Goal: Task Accomplishment & Management: Complete application form

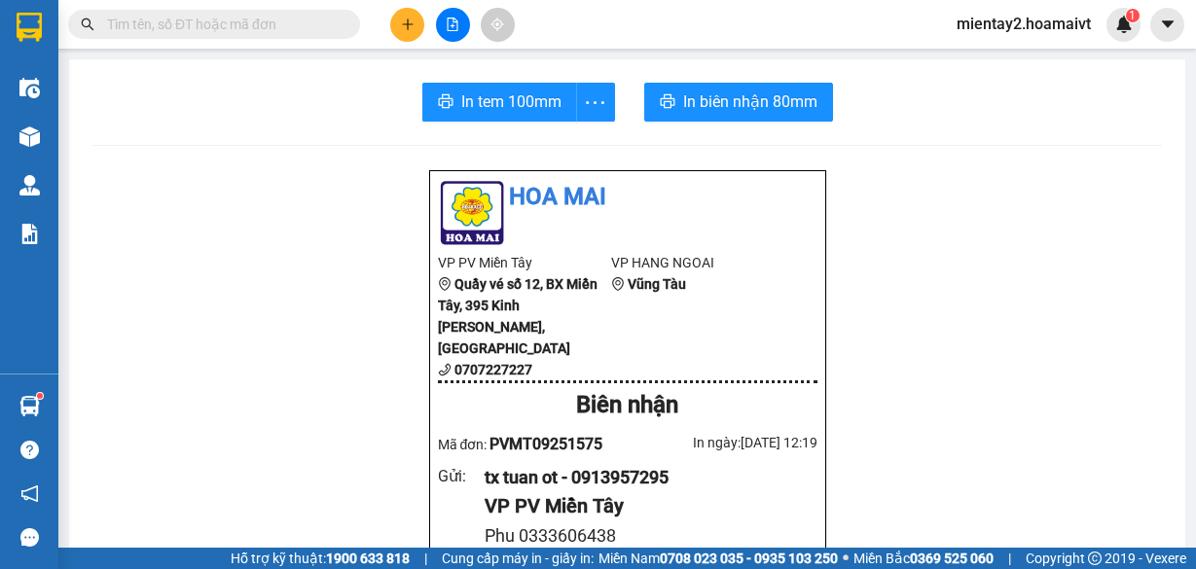
click at [401, 21] on icon "plus" at bounding box center [408, 25] width 14 height 14
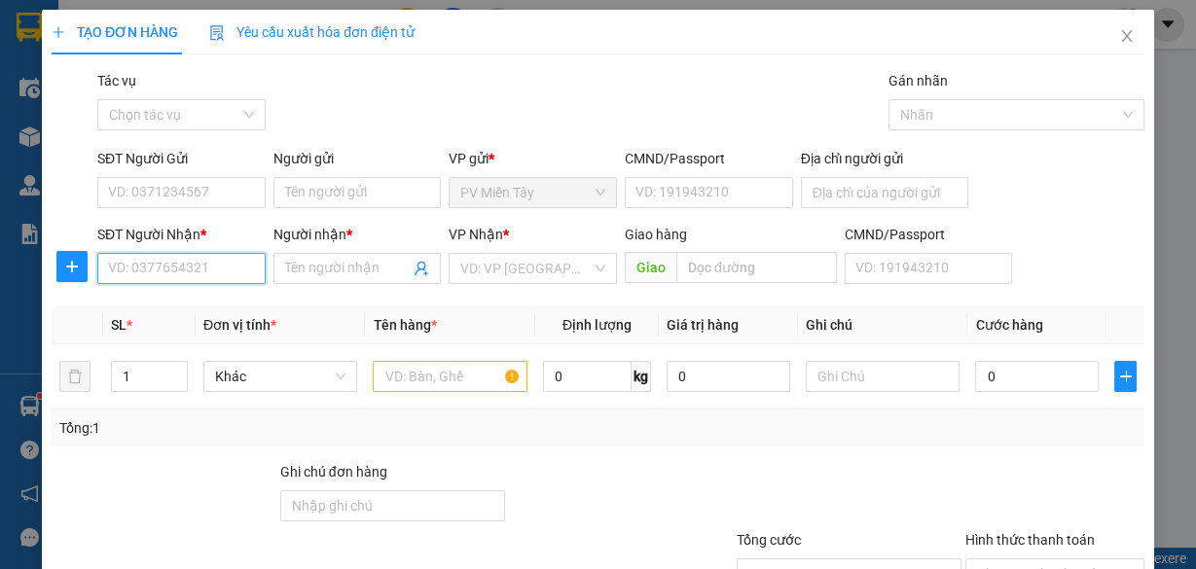
click at [132, 269] on input "SĐT Người Nhận *" at bounding box center [181, 268] width 168 height 31
type input "0901323789"
click at [202, 300] on div "0901323789 - huy" at bounding box center [179, 306] width 143 height 21
type input "huy"
type input "phu my"
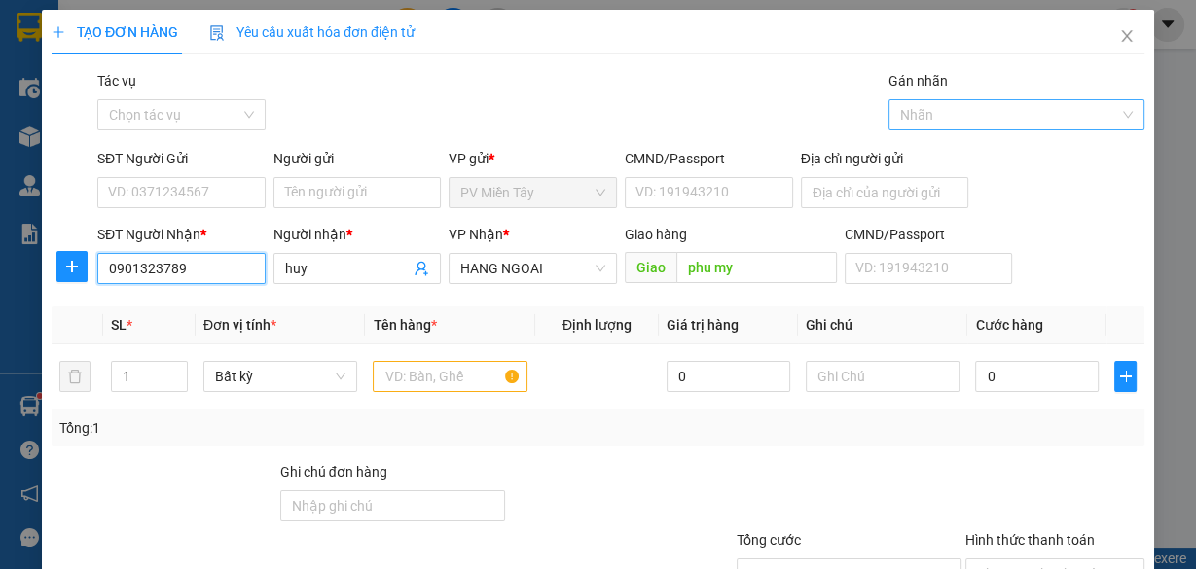
click at [1003, 117] on div at bounding box center [1006, 114] width 227 height 23
type input "0901323789"
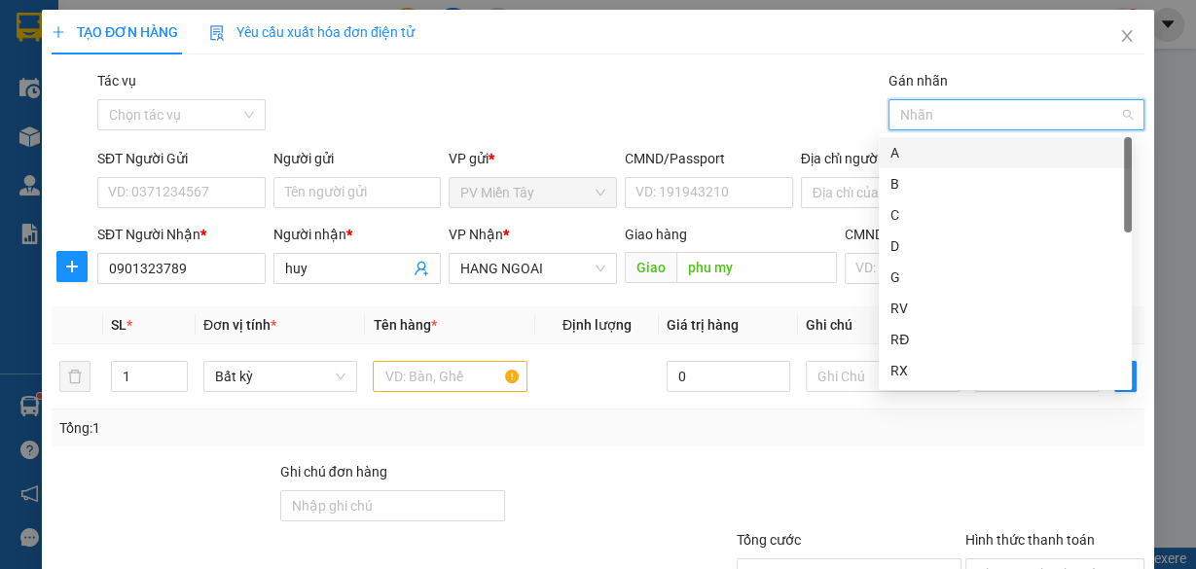
click at [788, 108] on div "Gói vận chuyển * Tiêu chuẩn Tác vụ Chọn tác vụ Gán nhãn Nhãn" at bounding box center [620, 104] width 1055 height 68
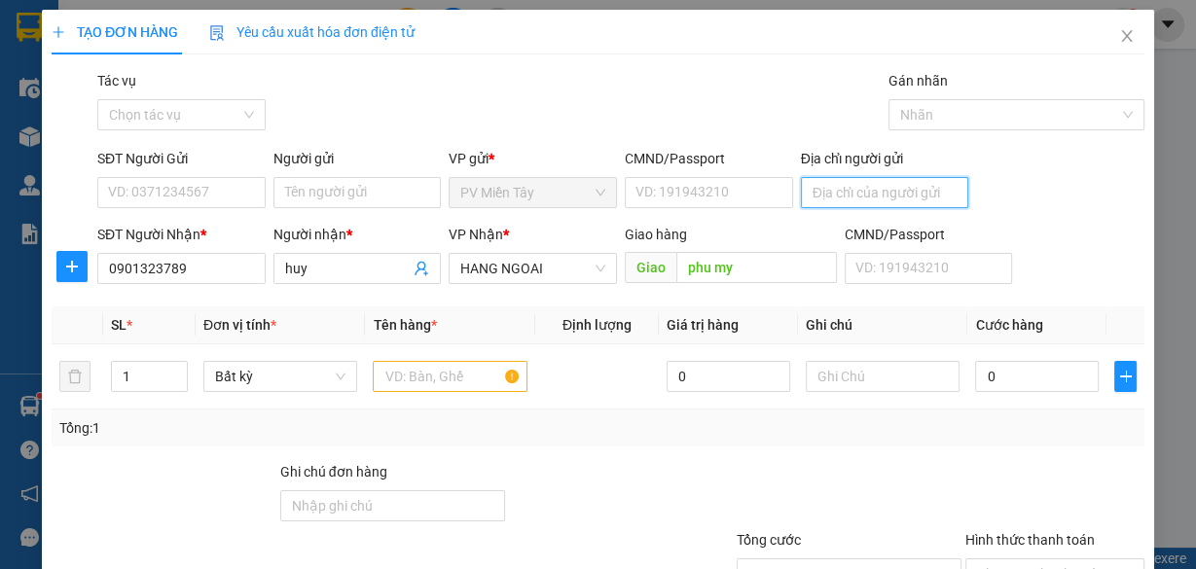
drag, startPoint x: 855, startPoint y: 190, endPoint x: 842, endPoint y: 186, distance: 14.2
click at [855, 190] on input "Địa chỉ người gửi" at bounding box center [885, 192] width 168 height 31
type input "0901469655 Thu"
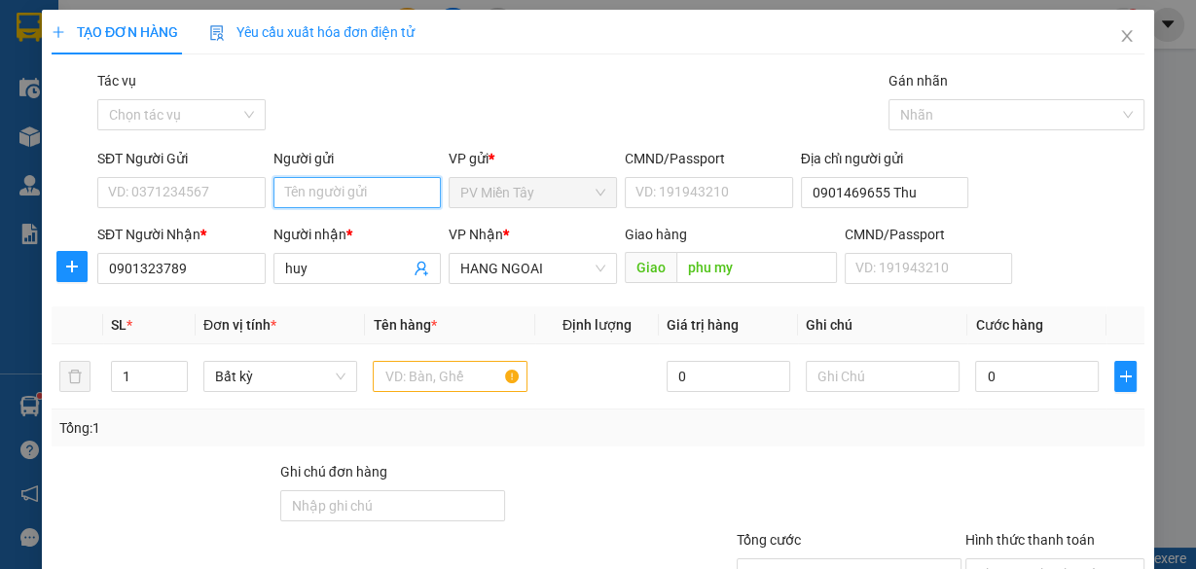
click at [372, 181] on input "Người gửi" at bounding box center [357, 192] width 168 height 31
type input "tx muoi b"
click at [345, 226] on div "tx muoi b - 0909334951" at bounding box center [353, 230] width 143 height 21
type input "0909334951"
type input "tx muoi b"
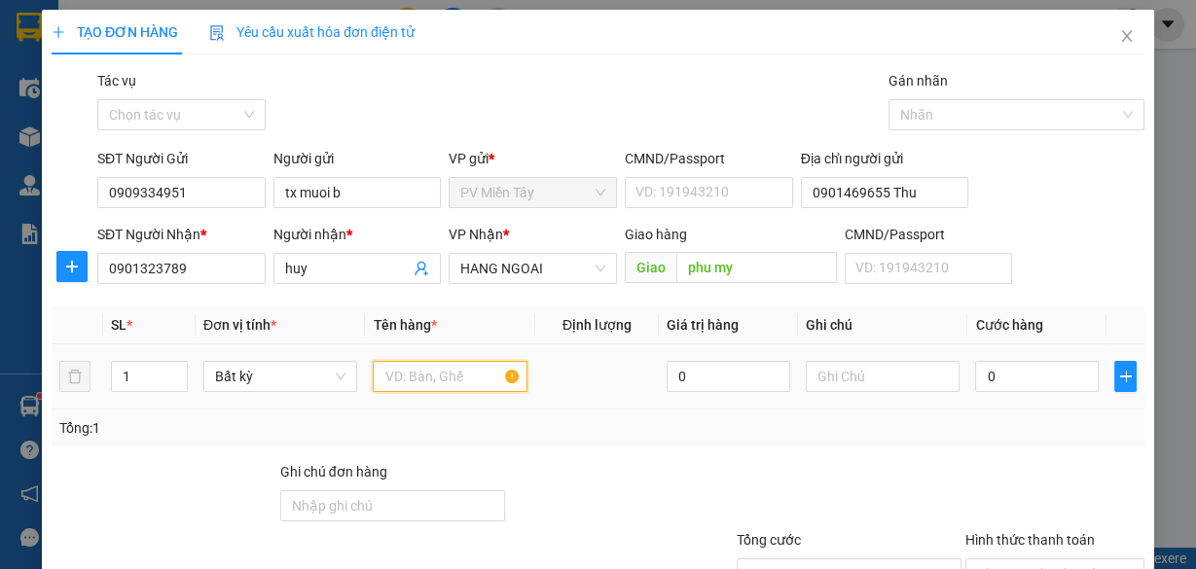
click at [402, 389] on input "text" at bounding box center [450, 376] width 155 height 31
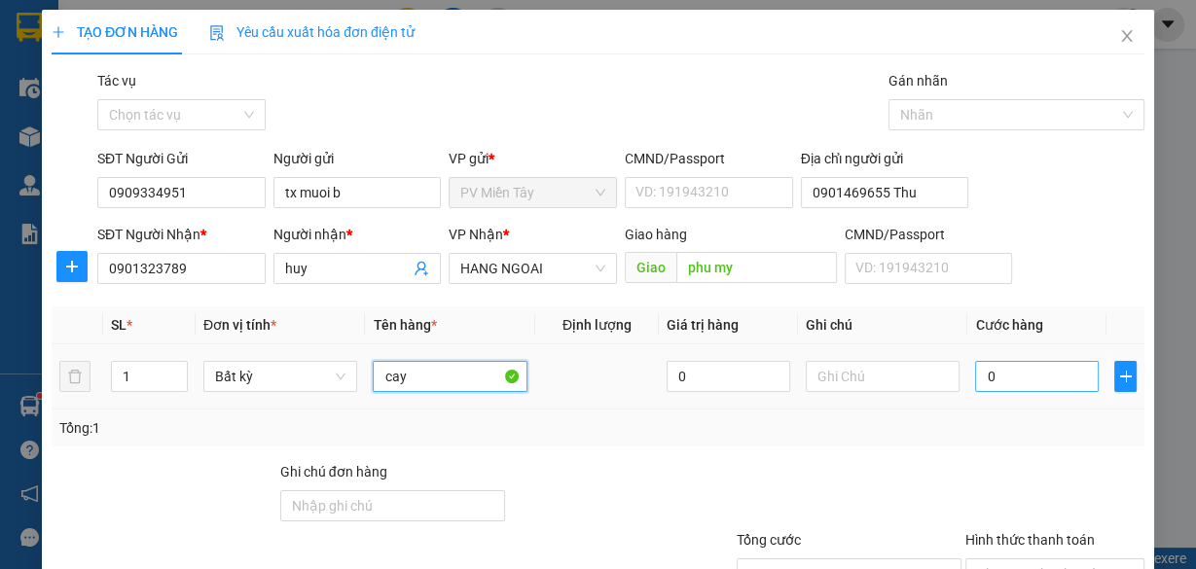
type input "cay"
click at [995, 377] on input "0" at bounding box center [1037, 376] width 124 height 31
type input "4"
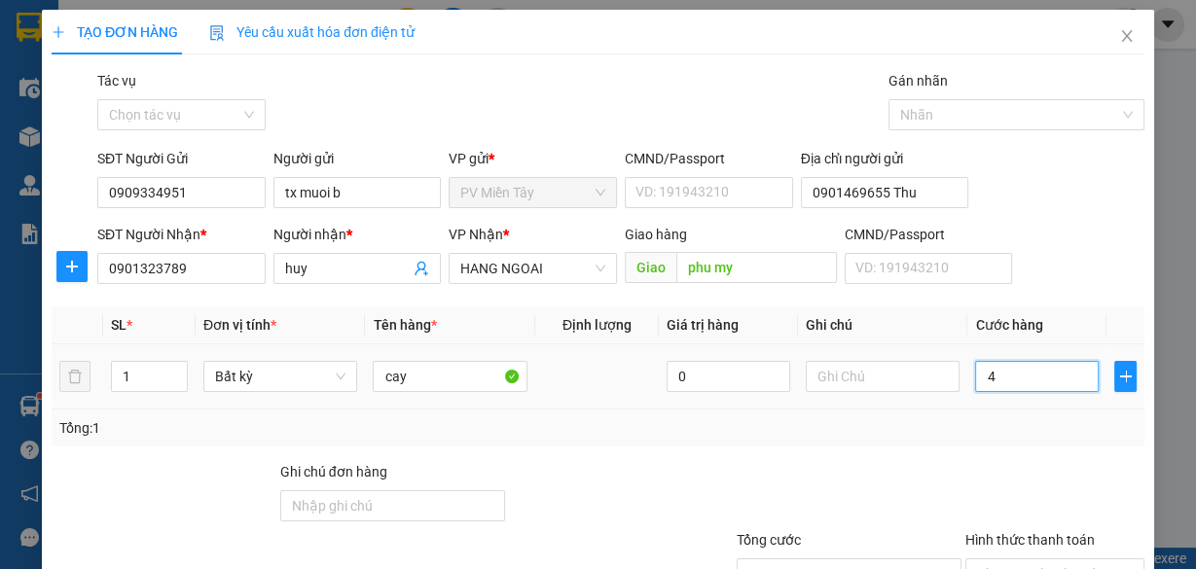
type input "40"
type input "40.000"
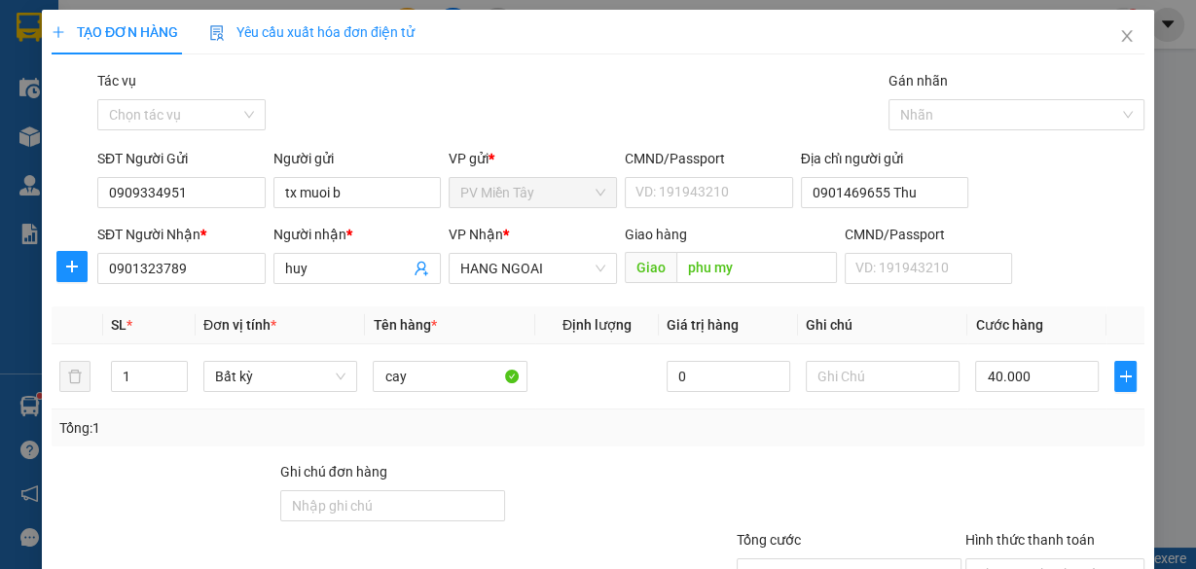
type input "40.000"
click at [985, 431] on div "Tổng: 1" at bounding box center [597, 427] width 1077 height 21
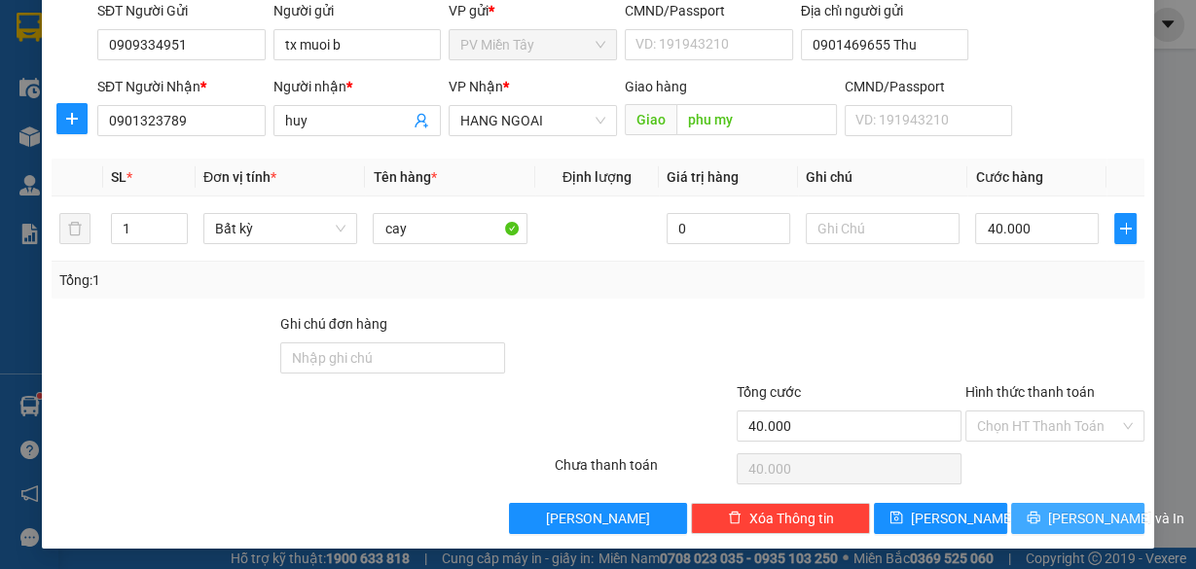
click at [1046, 510] on button "[PERSON_NAME] và In" at bounding box center [1077, 518] width 133 height 31
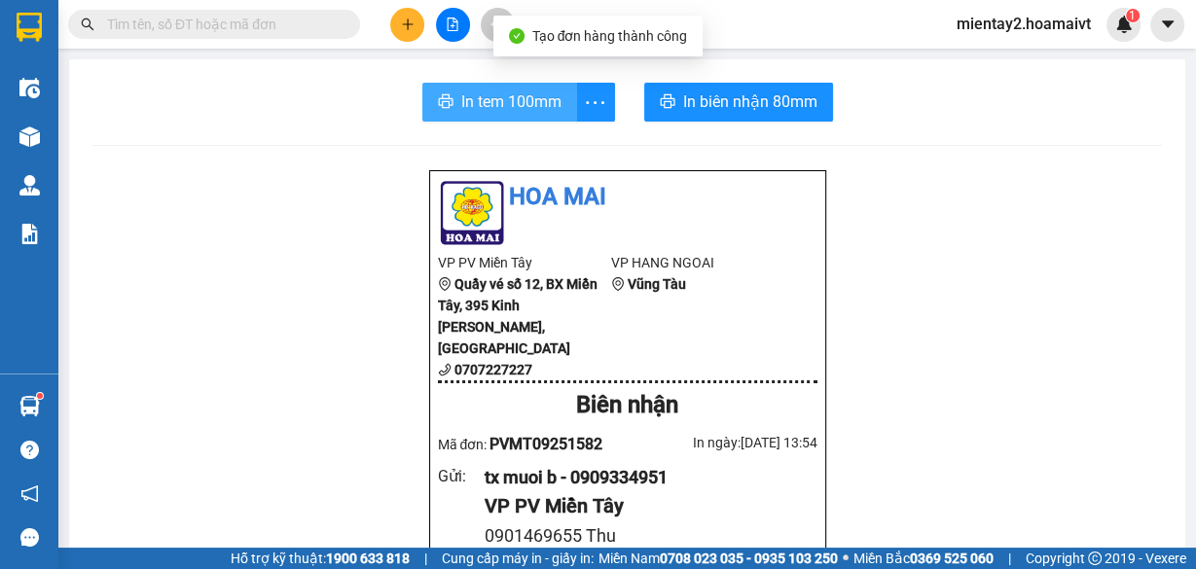
click at [492, 90] on span "In tem 100mm" at bounding box center [511, 102] width 100 height 24
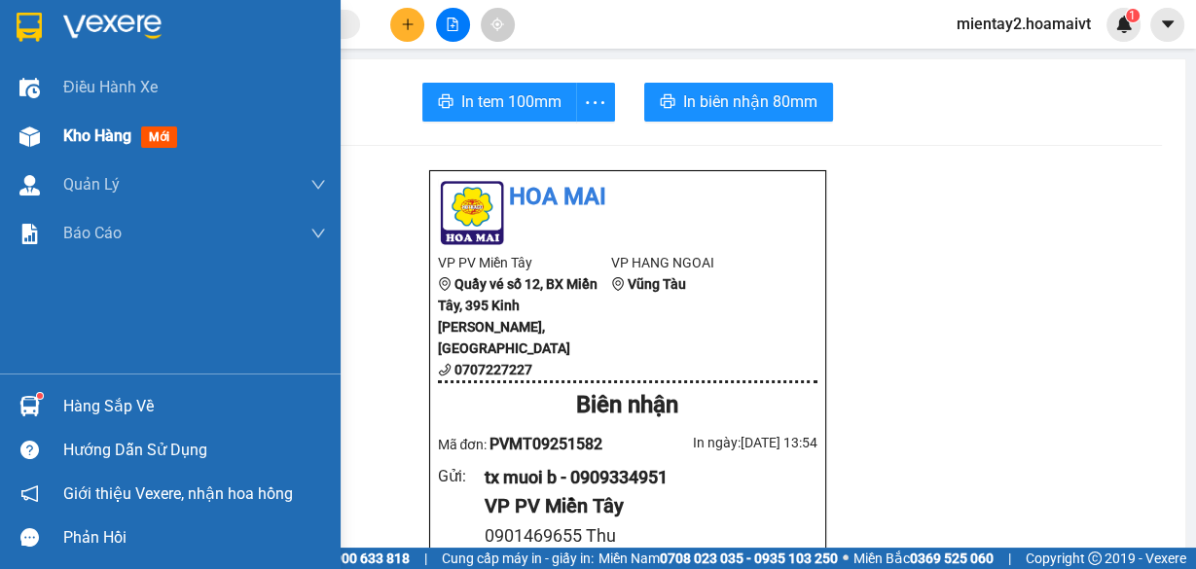
click at [82, 133] on span "Kho hàng" at bounding box center [97, 136] width 68 height 18
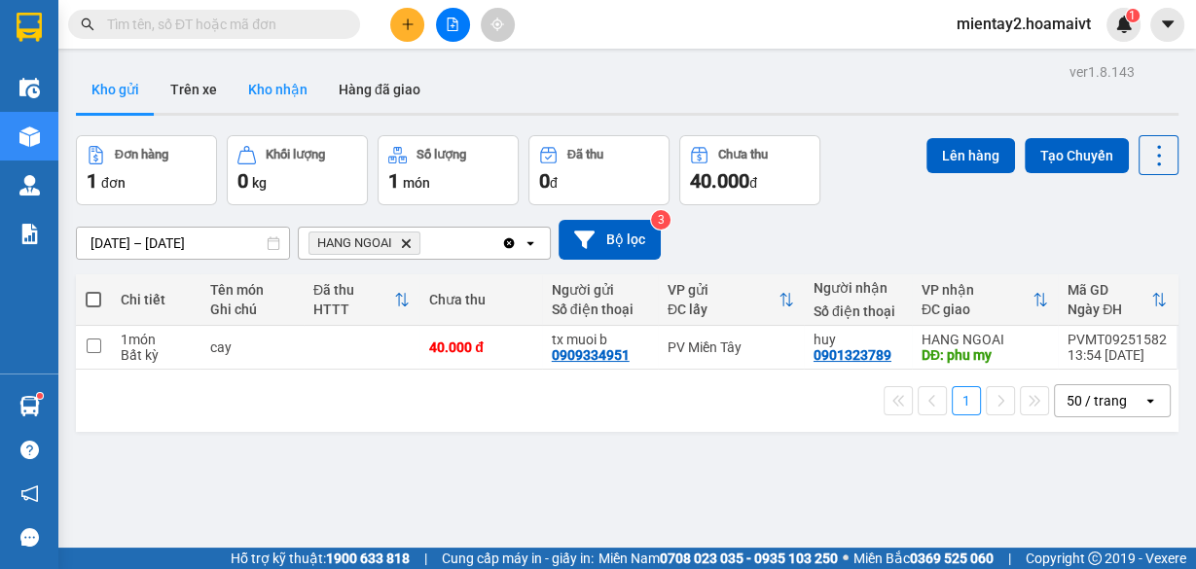
click at [272, 97] on button "Kho nhận" at bounding box center [278, 89] width 91 height 47
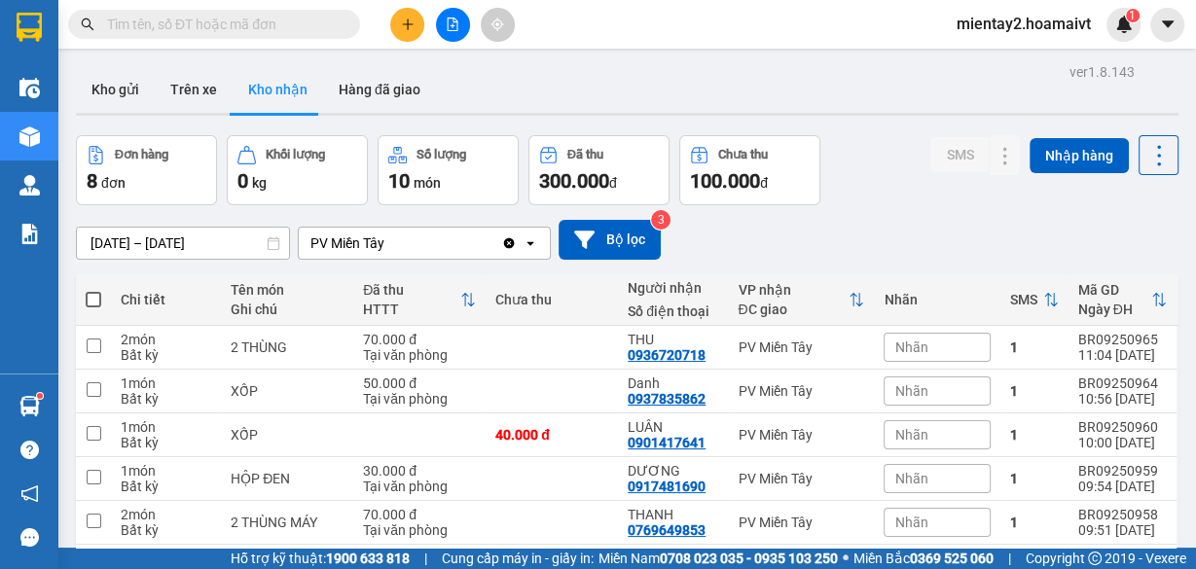
click at [418, 30] on button at bounding box center [407, 25] width 34 height 34
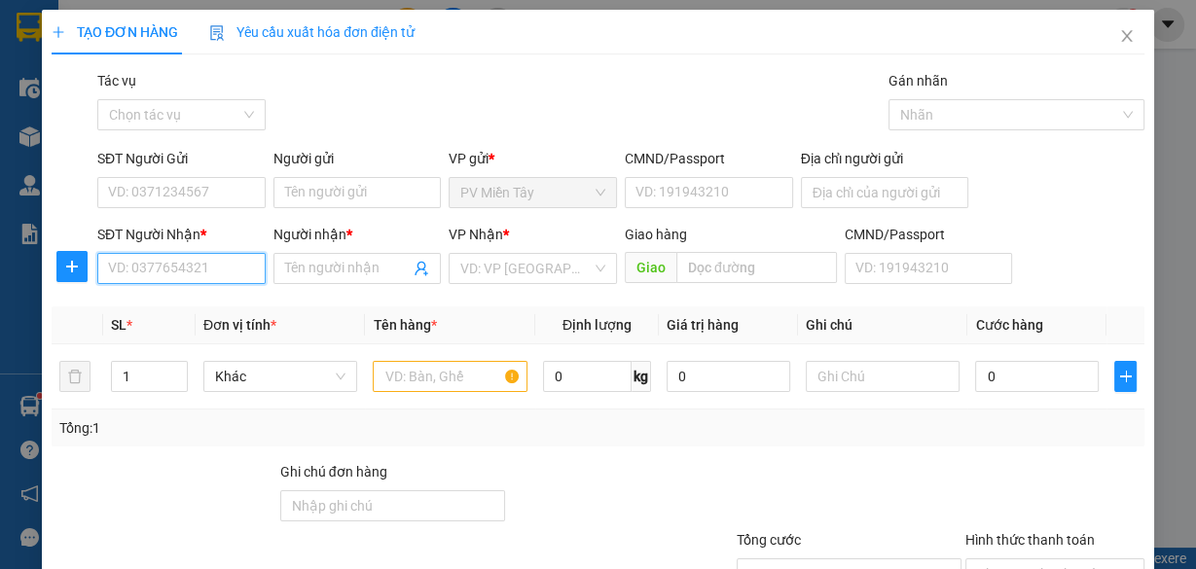
click at [140, 274] on input "SĐT Người Nhận *" at bounding box center [181, 268] width 168 height 31
type input "0776343"
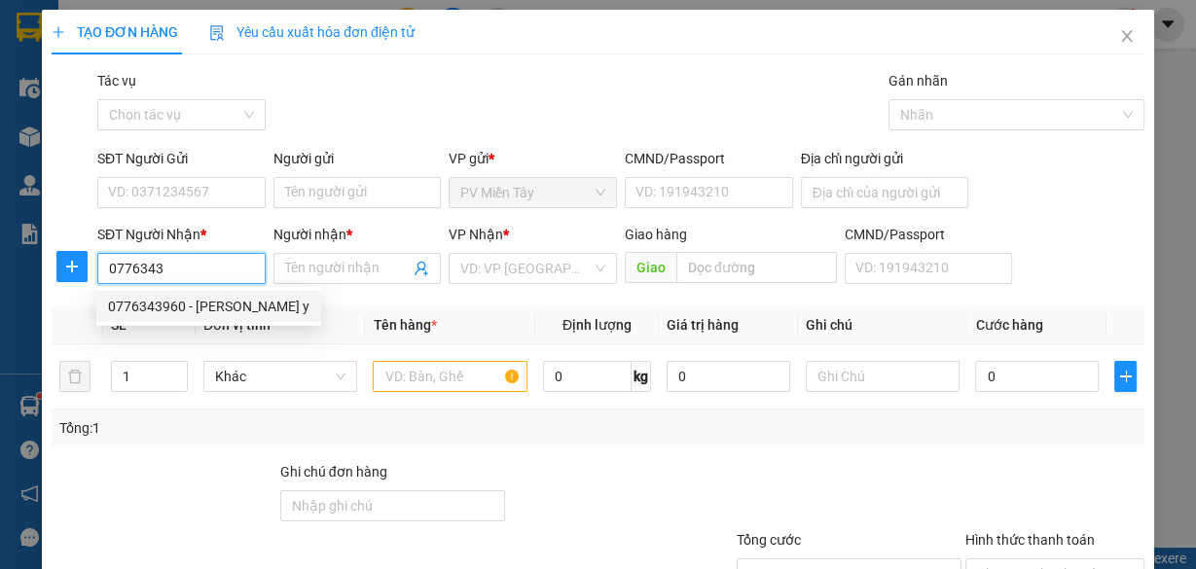
click at [153, 309] on div "0776343960 - [PERSON_NAME] y" at bounding box center [208, 306] width 201 height 21
type input "0933875148"
type input "0776343960"
type input "nhu y"
type input "phu my"
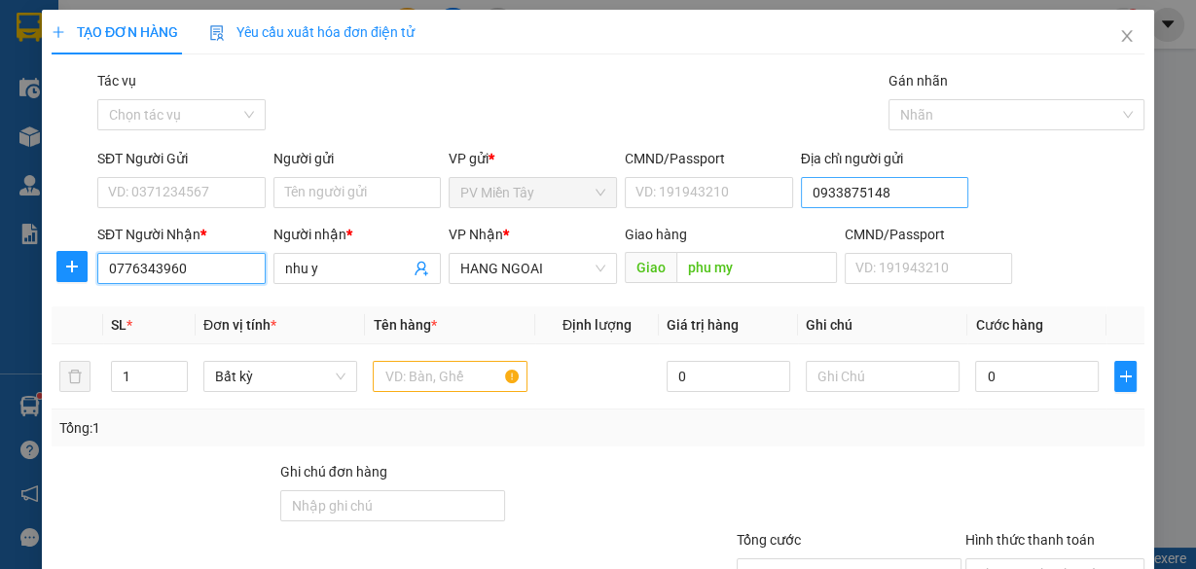
type input "0776343960"
click at [834, 197] on input "0933875148" at bounding box center [885, 192] width 168 height 31
click at [834, 197] on input "0387875148" at bounding box center [885, 192] width 168 height 31
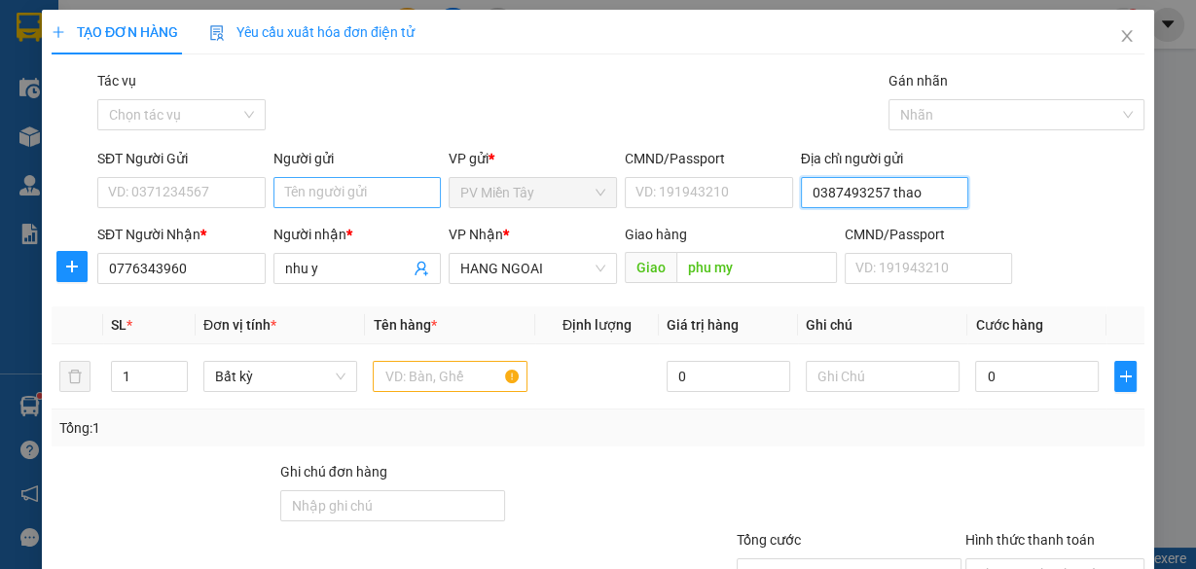
type input "0387493257 thao"
click at [367, 191] on input "Người gửi" at bounding box center [357, 192] width 168 height 31
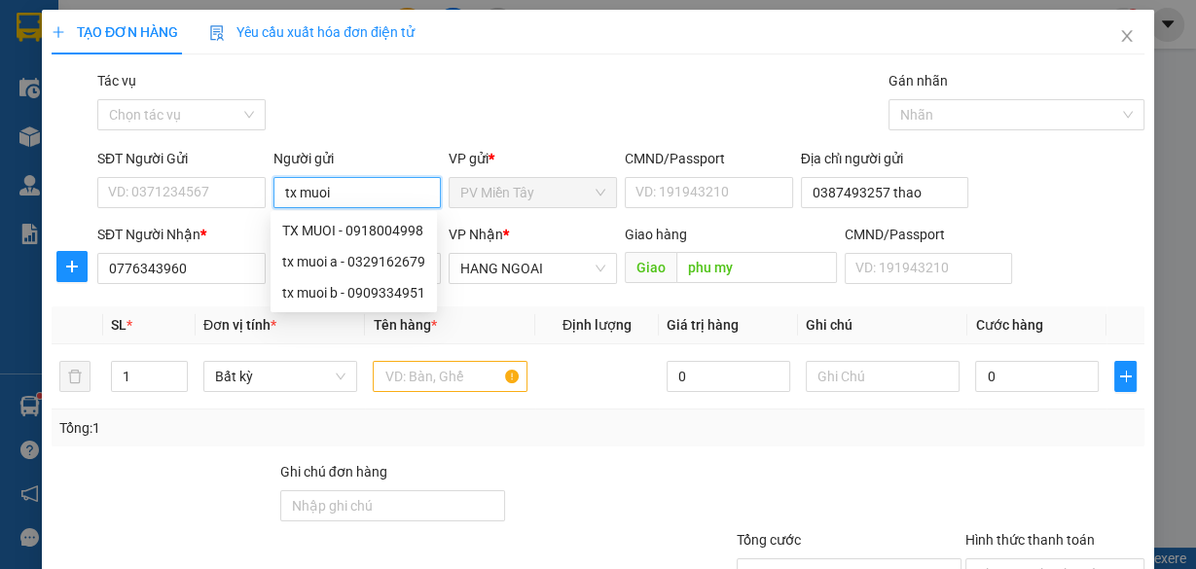
type input "tx muoi b"
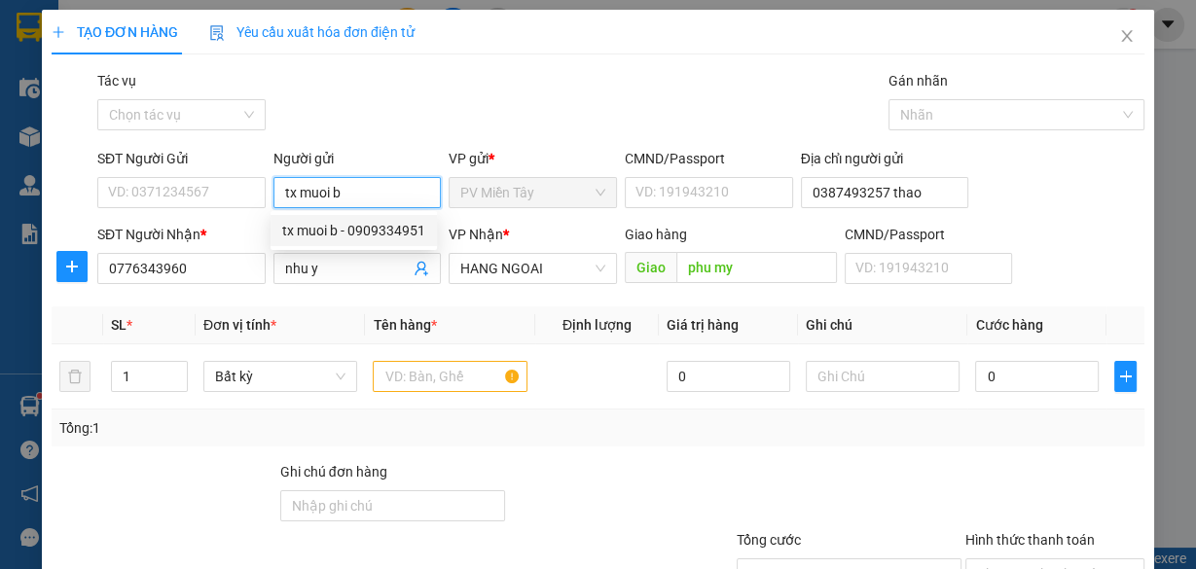
click at [362, 229] on div "tx muoi b - 0909334951" at bounding box center [353, 230] width 143 height 21
type input "0909334951"
type input "tx muoi b"
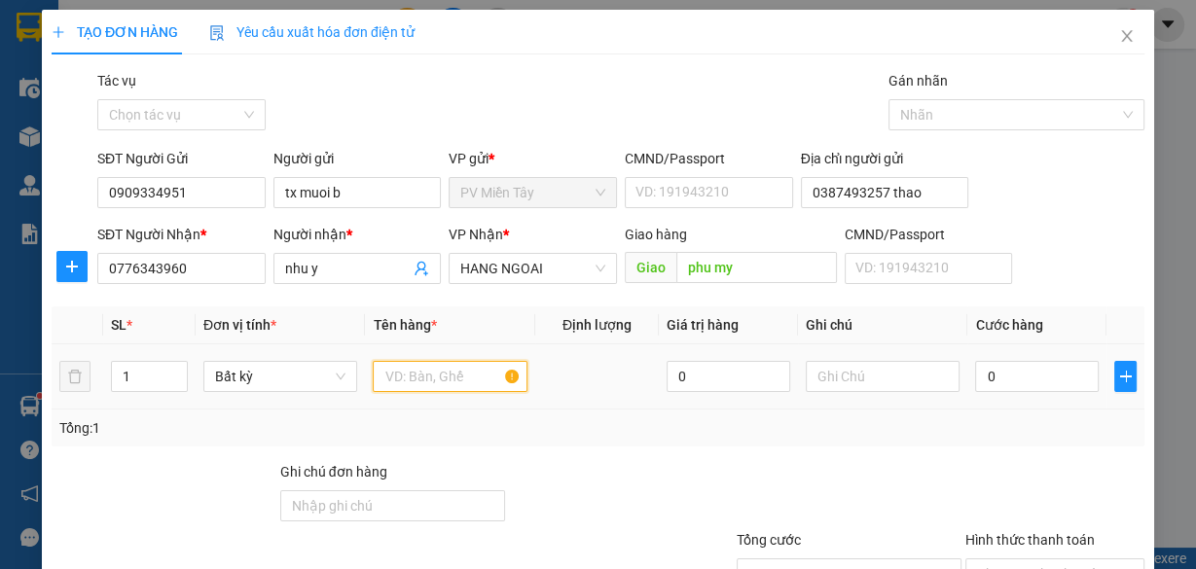
click at [425, 375] on input "text" at bounding box center [450, 376] width 155 height 31
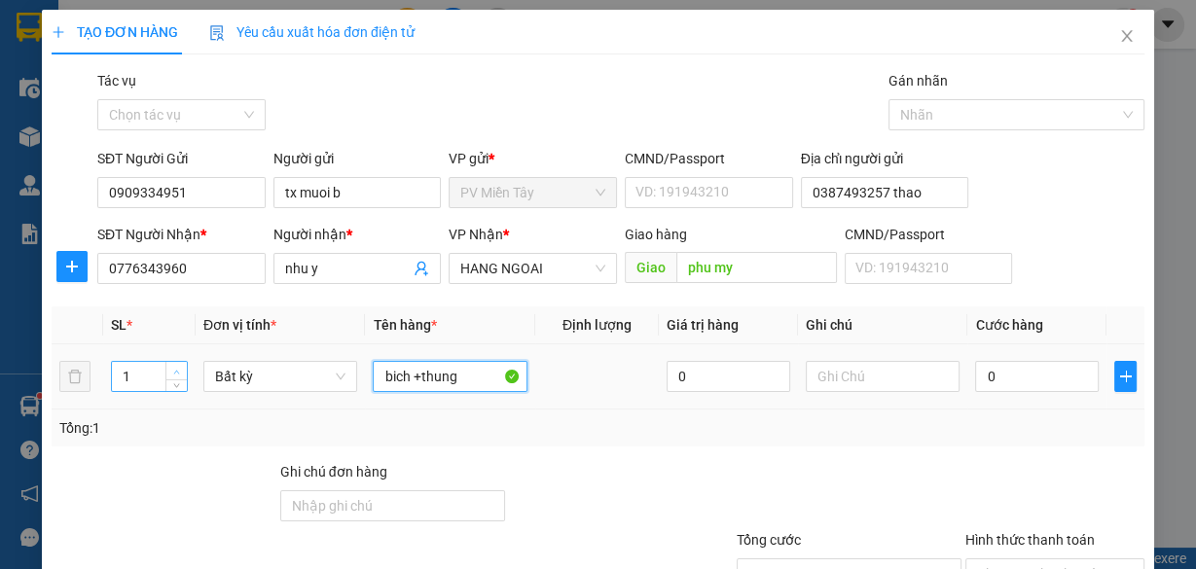
type input "bich +thung"
type input "2"
click at [176, 369] on icon "up" at bounding box center [176, 372] width 7 height 7
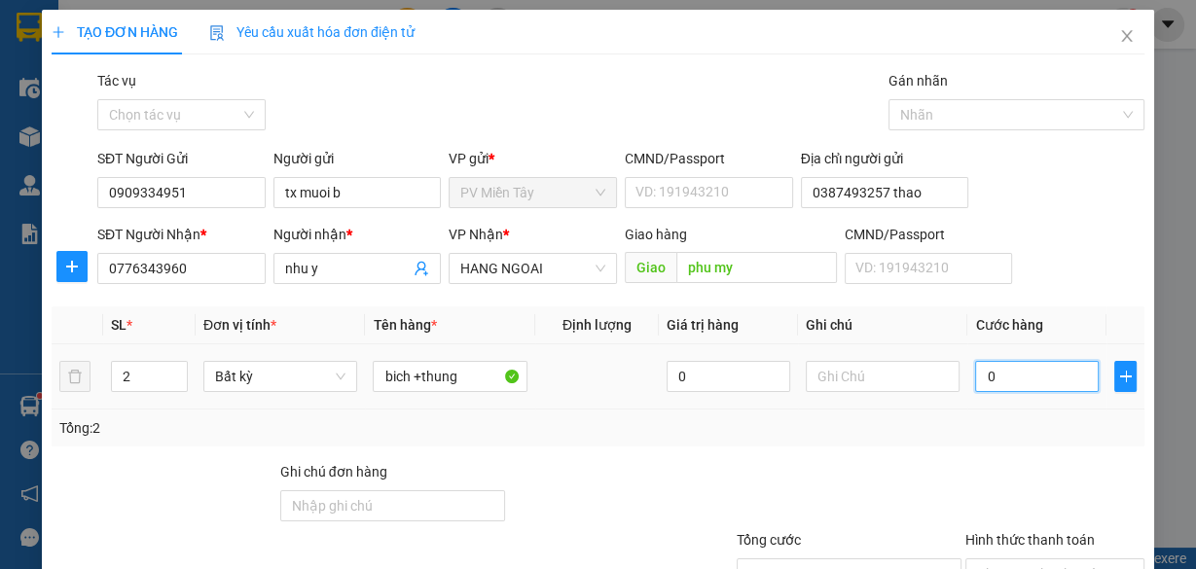
click at [988, 371] on input "0" at bounding box center [1037, 376] width 124 height 31
type input "6"
type input "60"
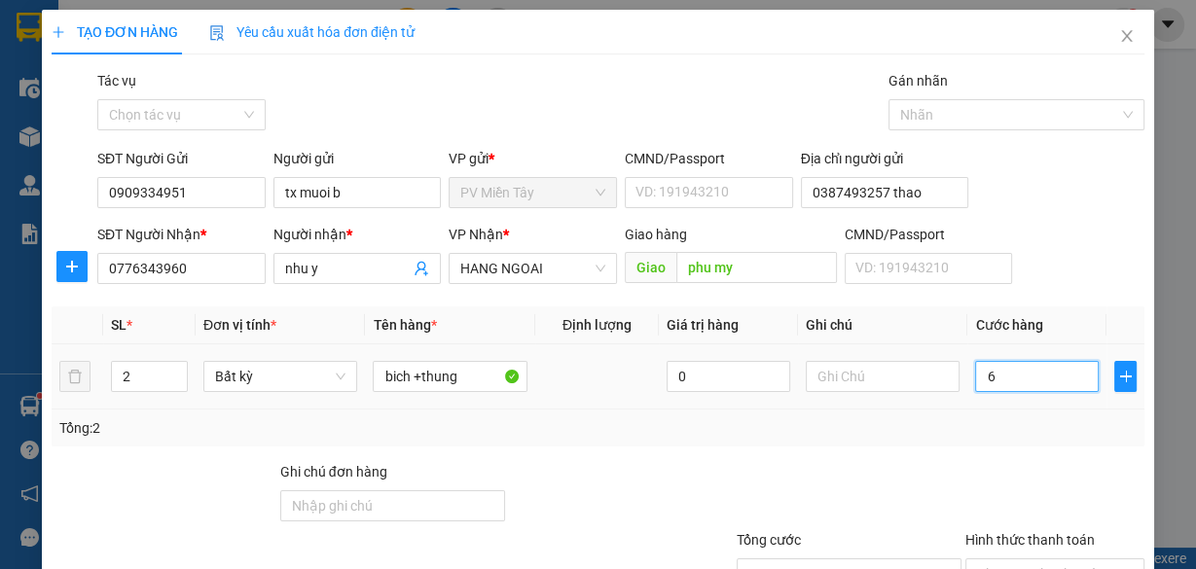
type input "60"
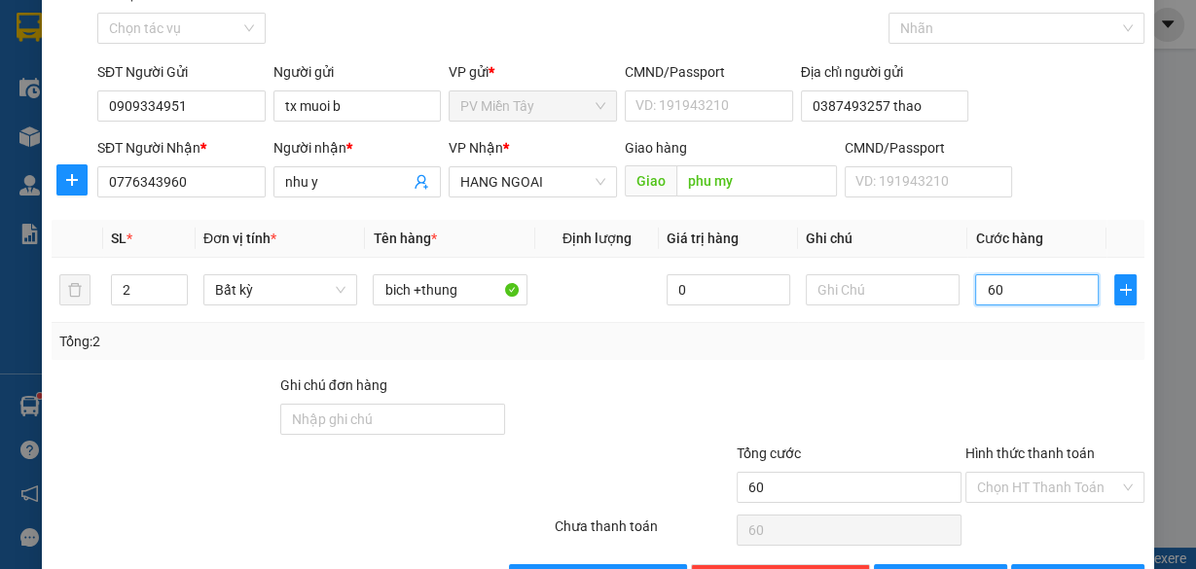
scroll to position [148, 0]
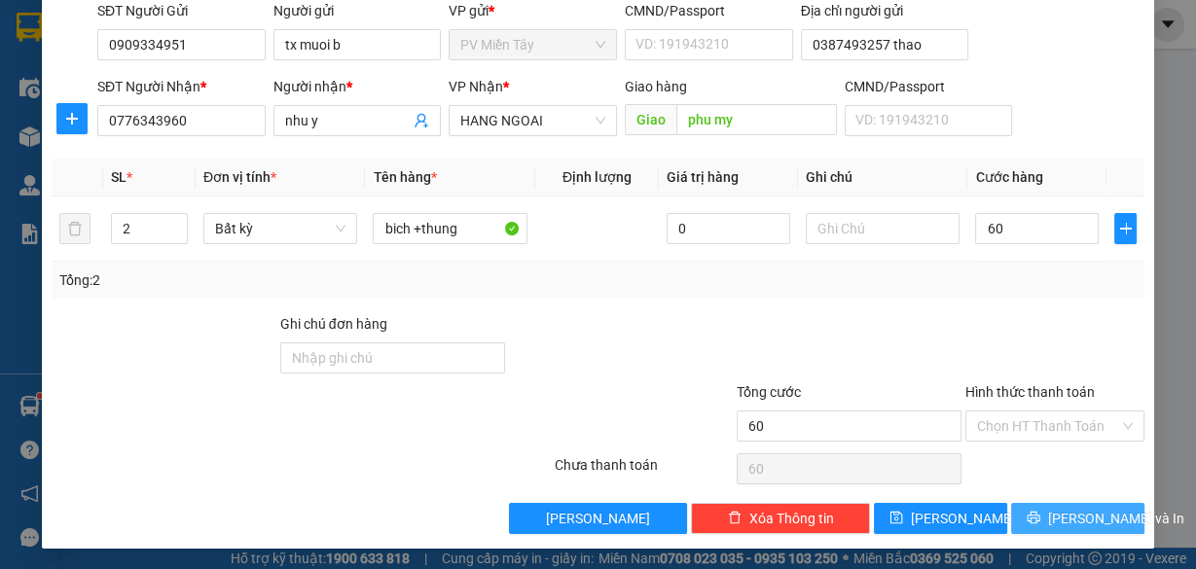
type input "60.000"
click at [1067, 517] on span "[PERSON_NAME] và In" at bounding box center [1116, 518] width 136 height 21
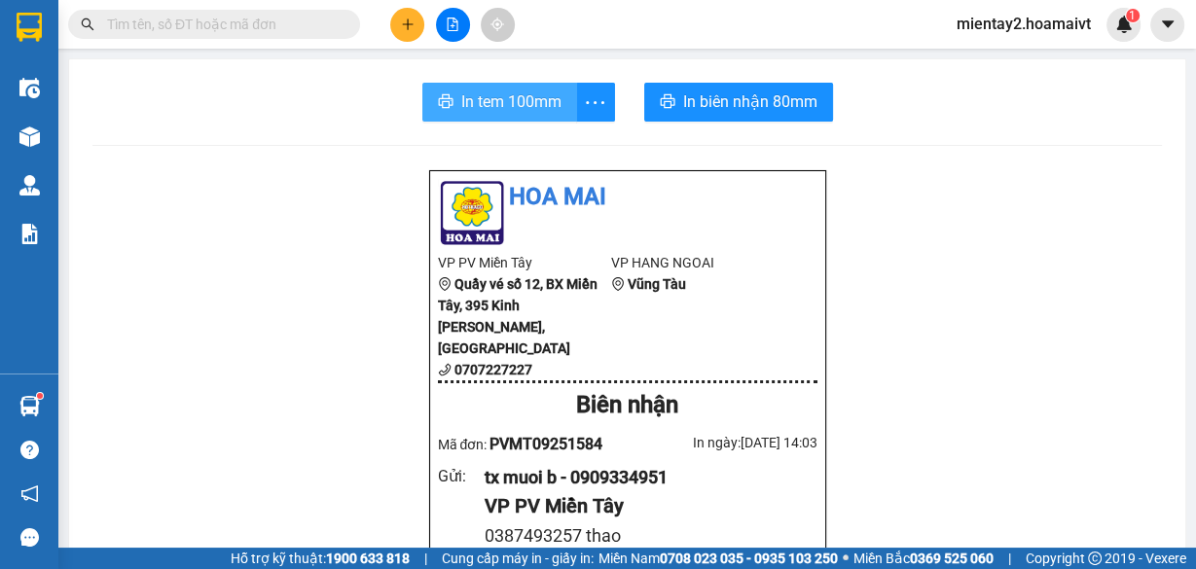
click at [548, 110] on span "In tem 100mm" at bounding box center [511, 102] width 100 height 24
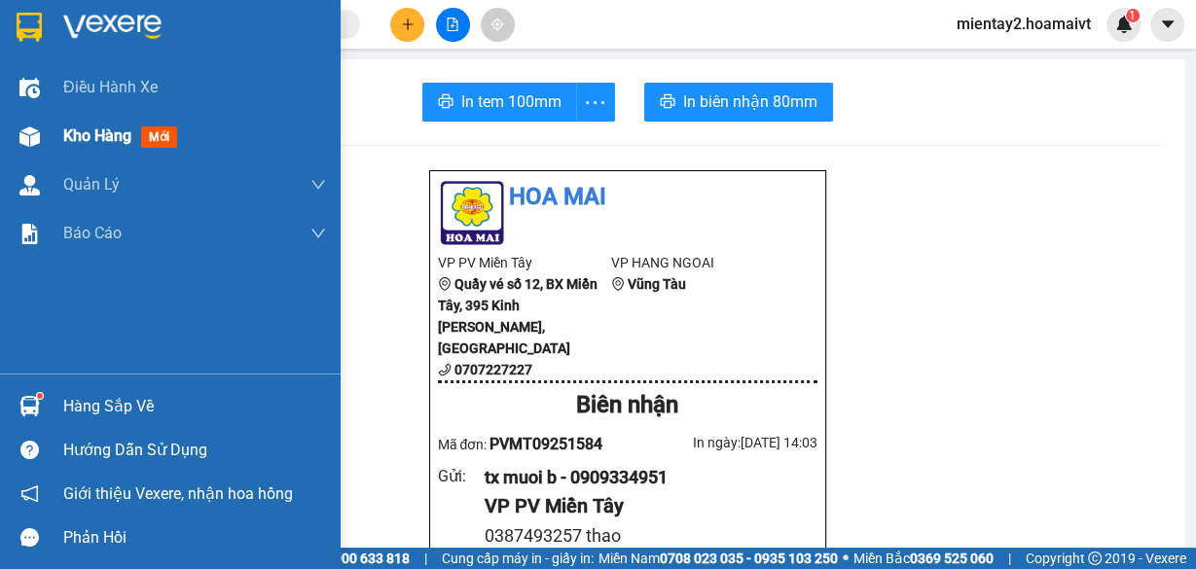
click at [98, 124] on div "Kho hàng mới" at bounding box center [124, 136] width 122 height 24
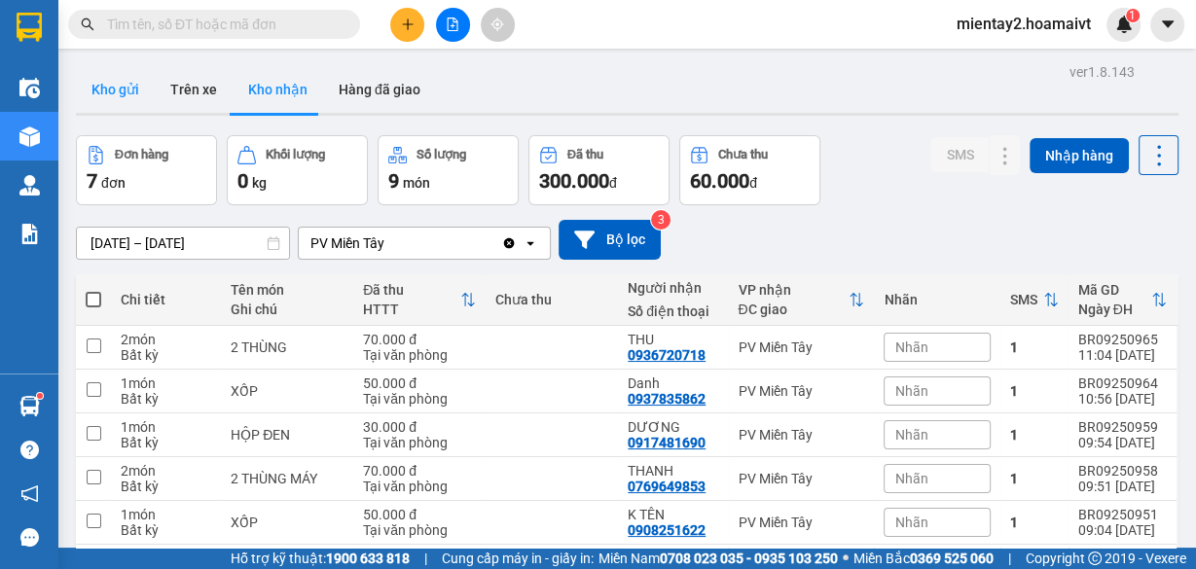
click at [130, 86] on button "Kho gửi" at bounding box center [115, 89] width 79 height 47
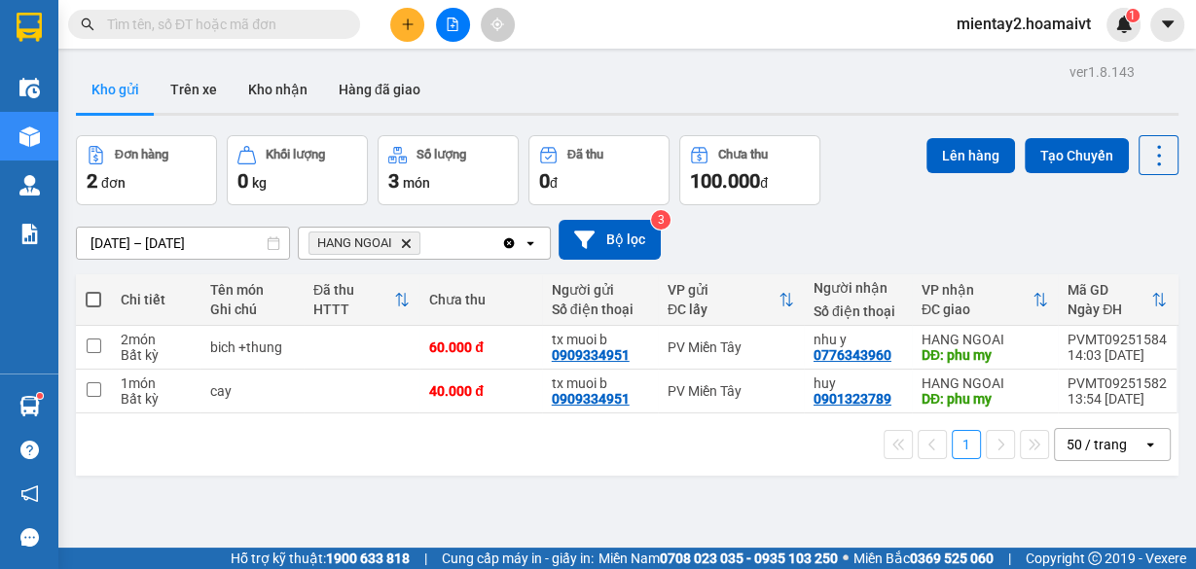
click at [89, 301] on span at bounding box center [94, 300] width 16 height 16
click at [93, 290] on input "checkbox" at bounding box center [93, 290] width 0 height 0
checkbox input "true"
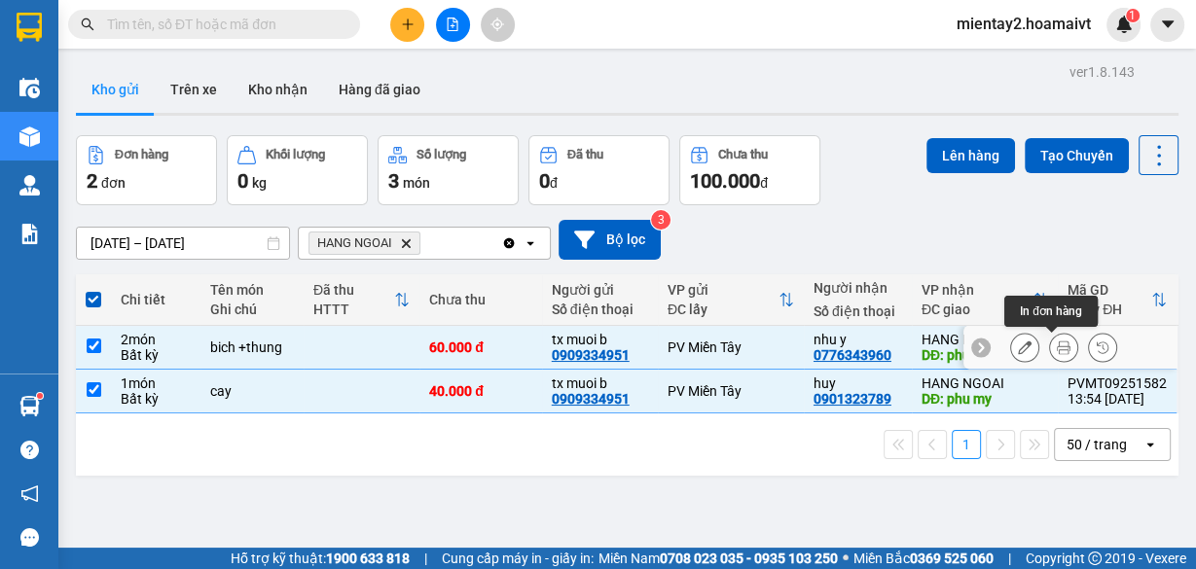
click at [1057, 350] on icon at bounding box center [1064, 348] width 14 height 14
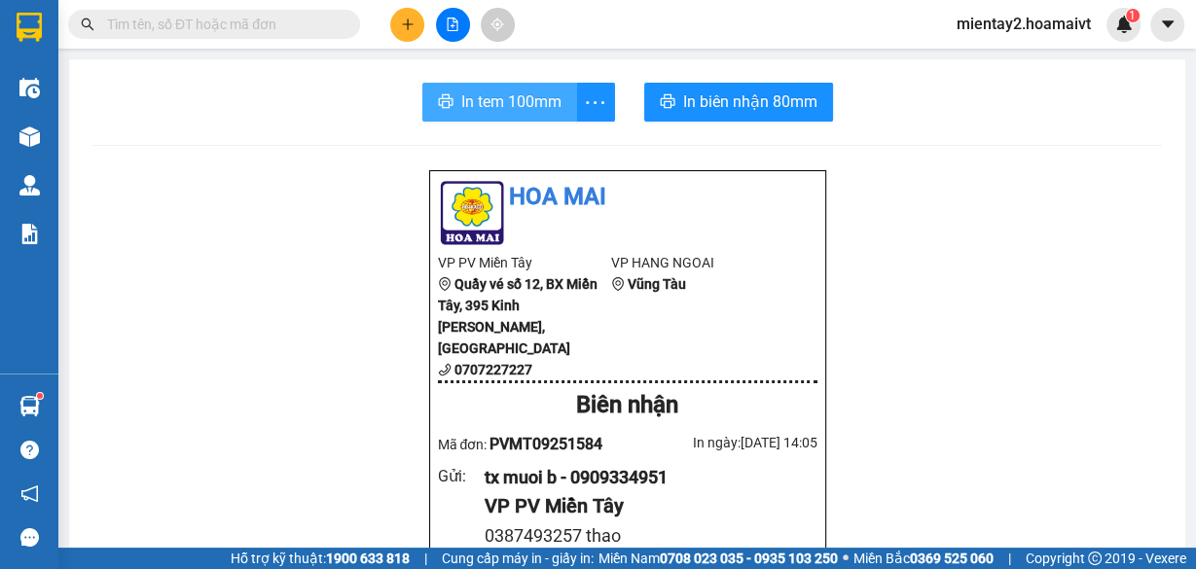
click at [527, 110] on span "In tem 100mm" at bounding box center [511, 102] width 100 height 24
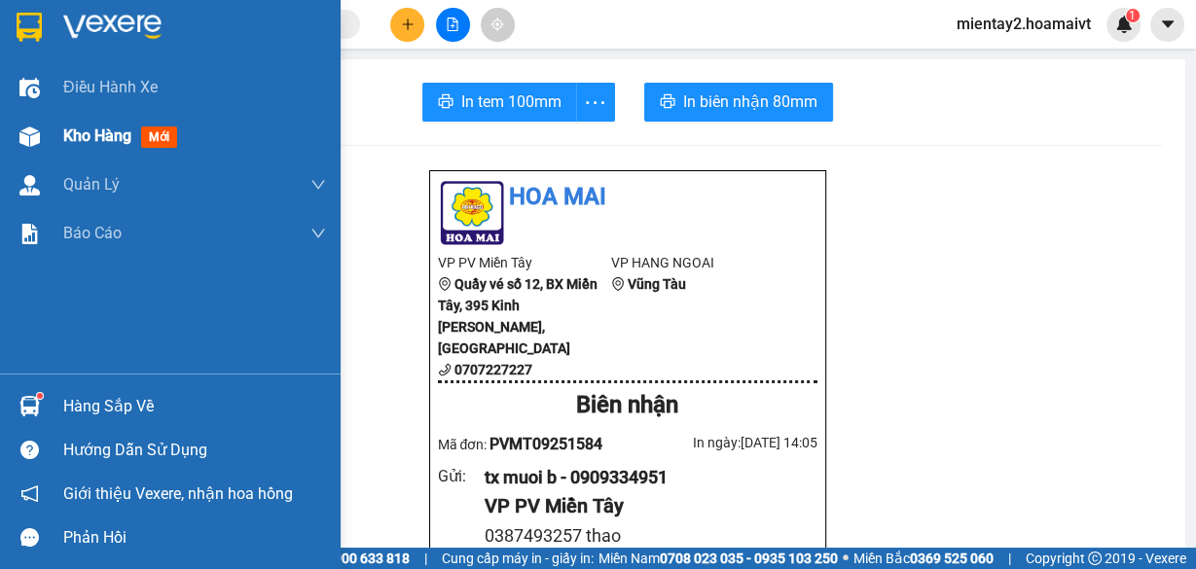
click at [77, 134] on span "Kho hàng" at bounding box center [97, 136] width 68 height 18
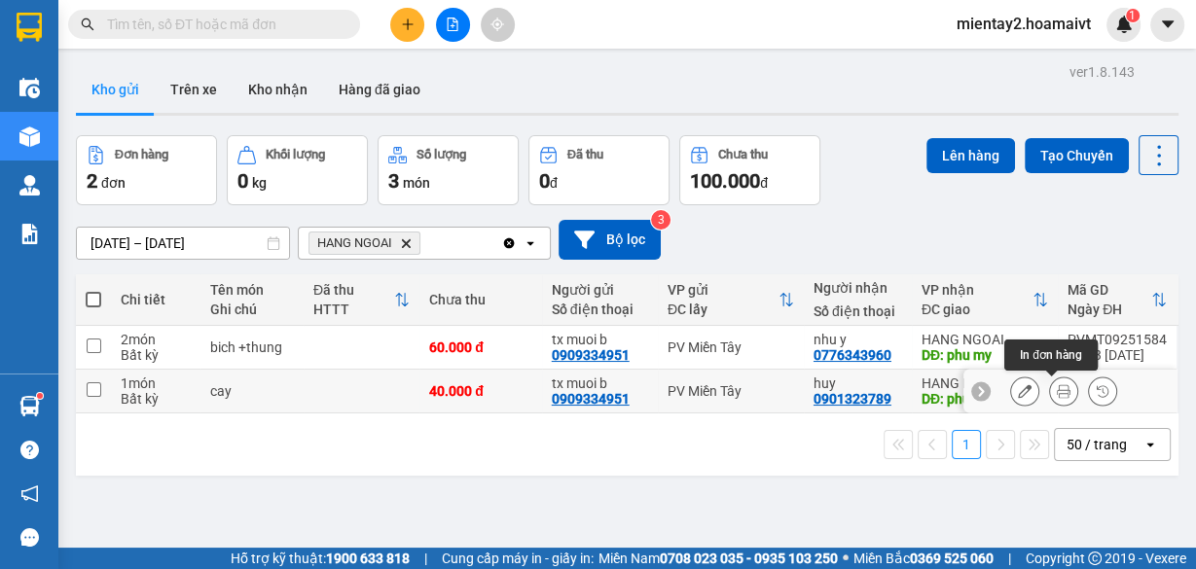
click at [1057, 395] on icon at bounding box center [1064, 391] width 14 height 14
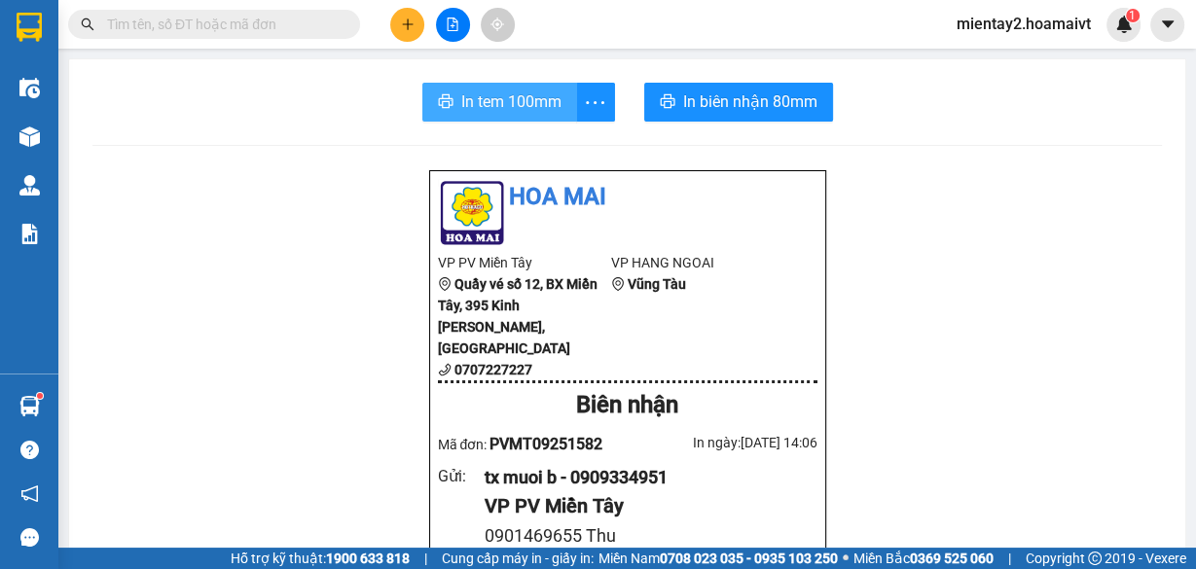
click at [515, 99] on span "In tem 100mm" at bounding box center [511, 102] width 100 height 24
click at [413, 21] on icon "plus" at bounding box center [408, 25] width 14 height 14
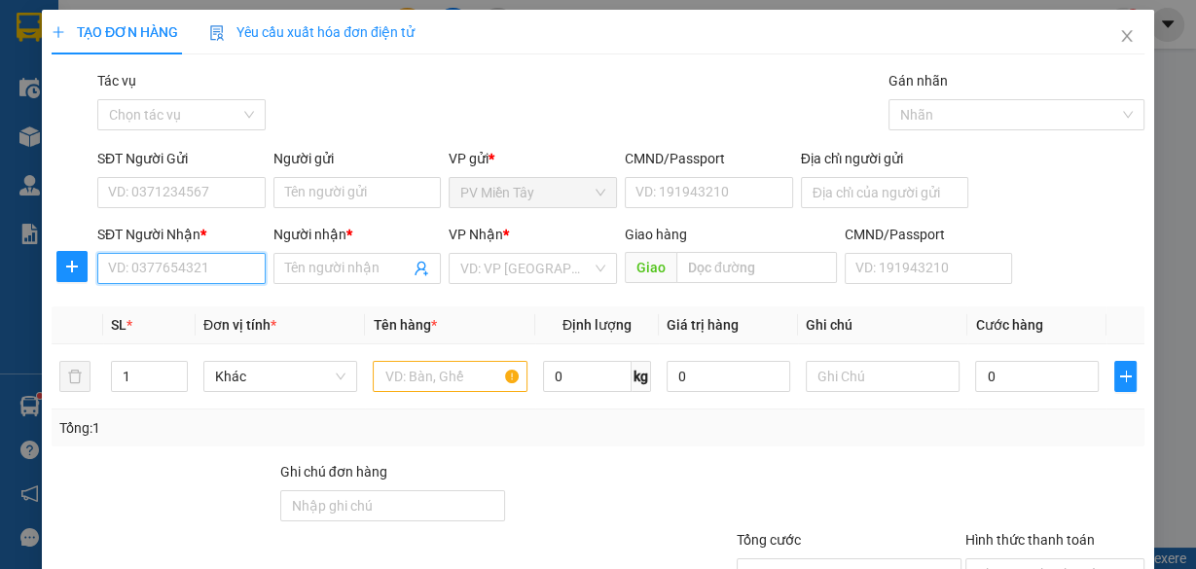
click at [156, 272] on input "SĐT Người Nhận *" at bounding box center [181, 268] width 168 height 31
type input "0937723492"
click at [184, 302] on div "0937723492 - tam" at bounding box center [179, 306] width 143 height 21
type input "0931543789"
type input "tam"
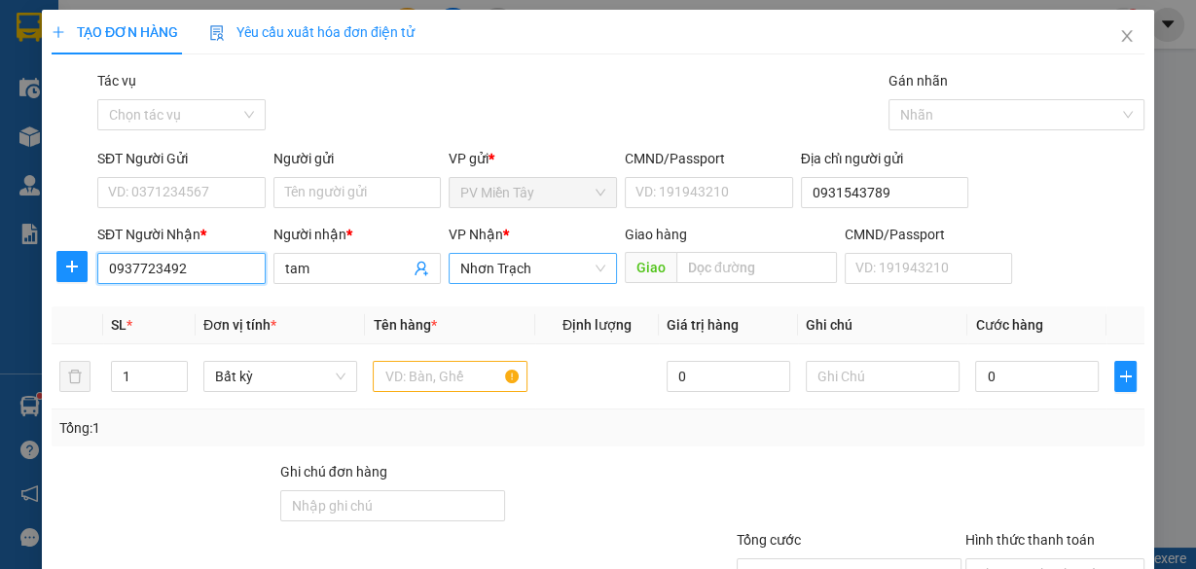
click at [517, 274] on span "Nhơn Trạch" at bounding box center [532, 268] width 145 height 29
type input "0937723492"
drag, startPoint x: 211, startPoint y: 267, endPoint x: 0, endPoint y: 358, distance: 230.1
click at [0, 358] on div "TẠO ĐƠN HÀNG Yêu cầu xuất hóa đơn điện tử Transit Pickup Surcharge Ids Transit …" at bounding box center [598, 284] width 1196 height 569
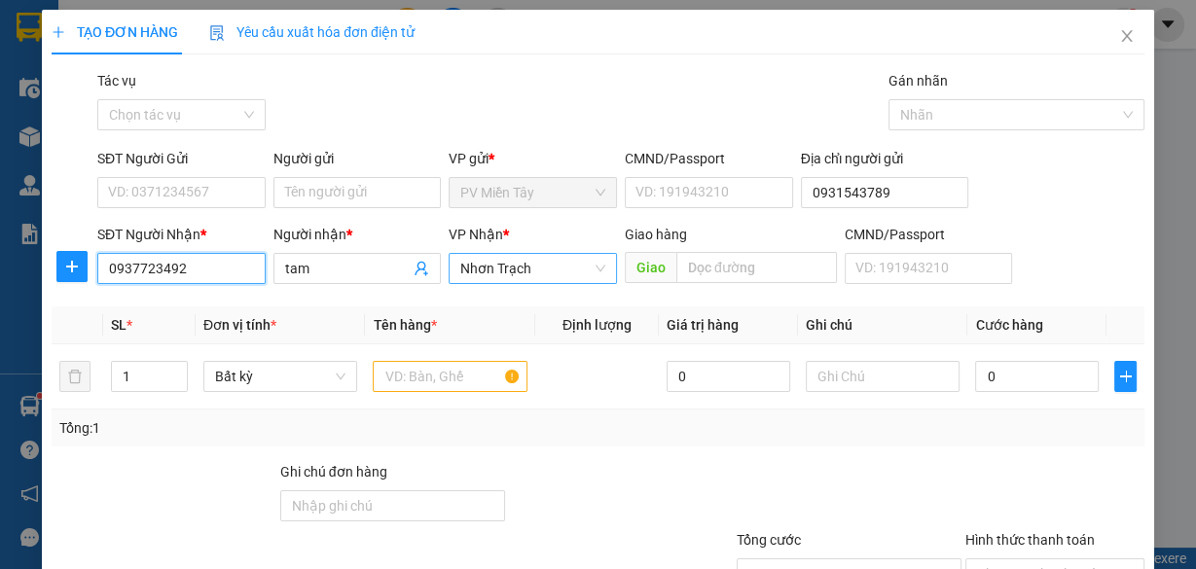
click at [491, 273] on span "Nhơn Trạch" at bounding box center [532, 268] width 145 height 29
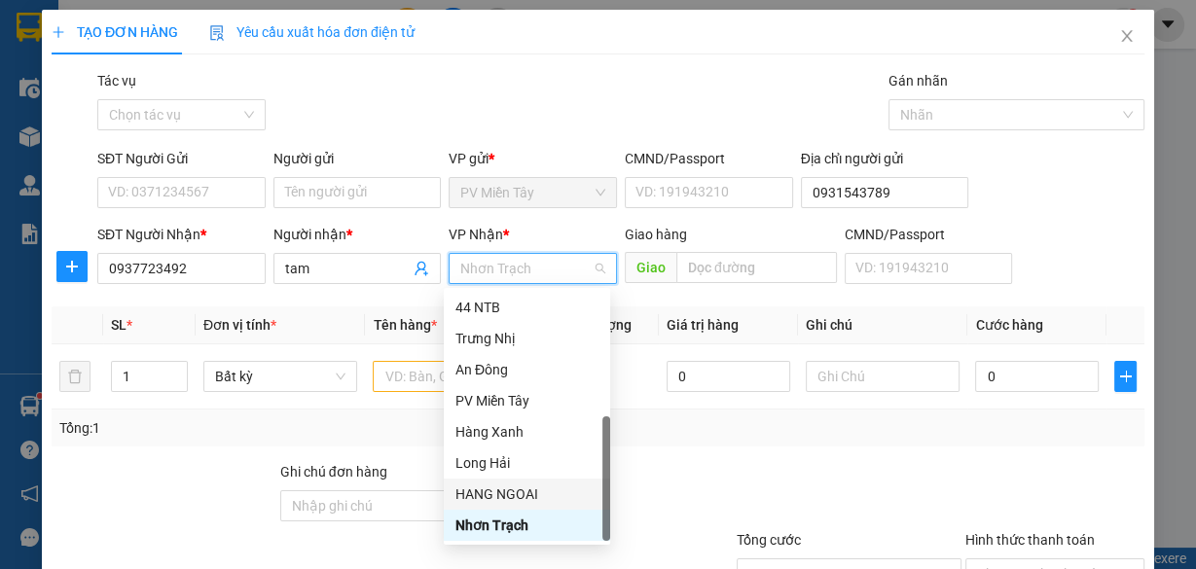
drag, startPoint x: 495, startPoint y: 495, endPoint x: 685, endPoint y: 321, distance: 257.6
click at [495, 497] on div "HANG NGOAI" at bounding box center [526, 494] width 143 height 21
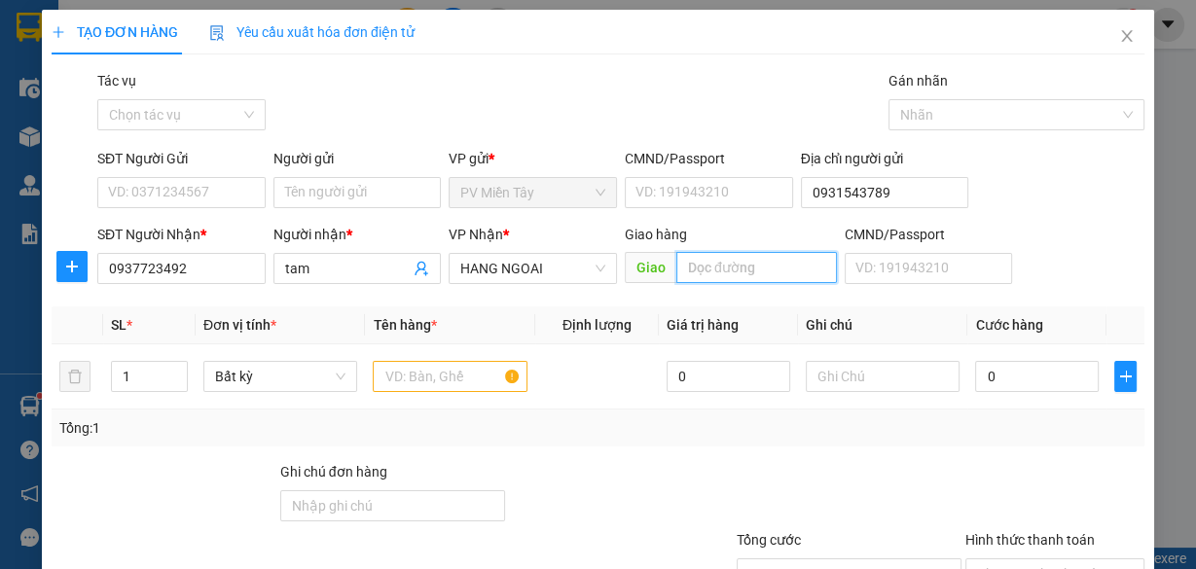
click at [724, 264] on input "text" at bounding box center [756, 267] width 161 height 31
type input "A Thu"
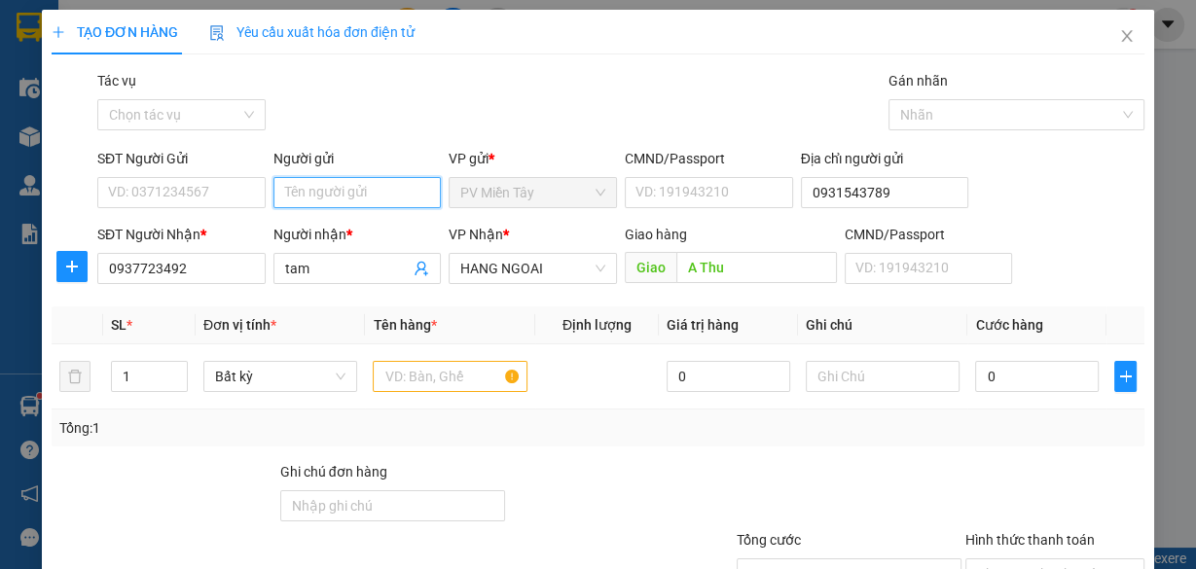
click at [323, 184] on input "Người gửi" at bounding box center [357, 192] width 168 height 31
type input "tx son c"
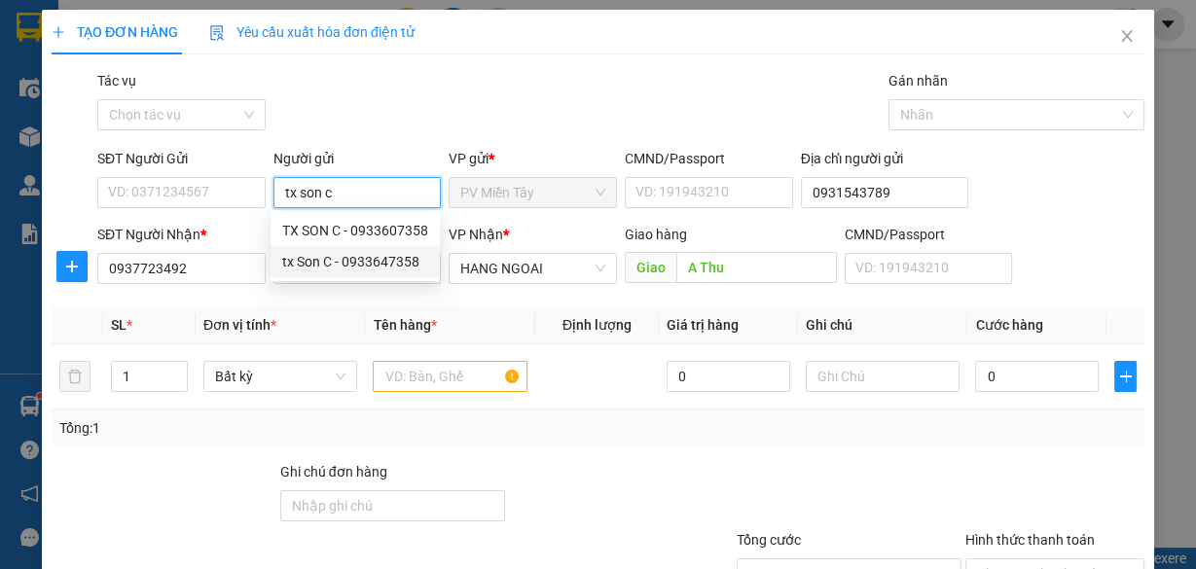
click at [319, 266] on div "tx Son C - 0933647358" at bounding box center [355, 261] width 146 height 21
type input "0933647358"
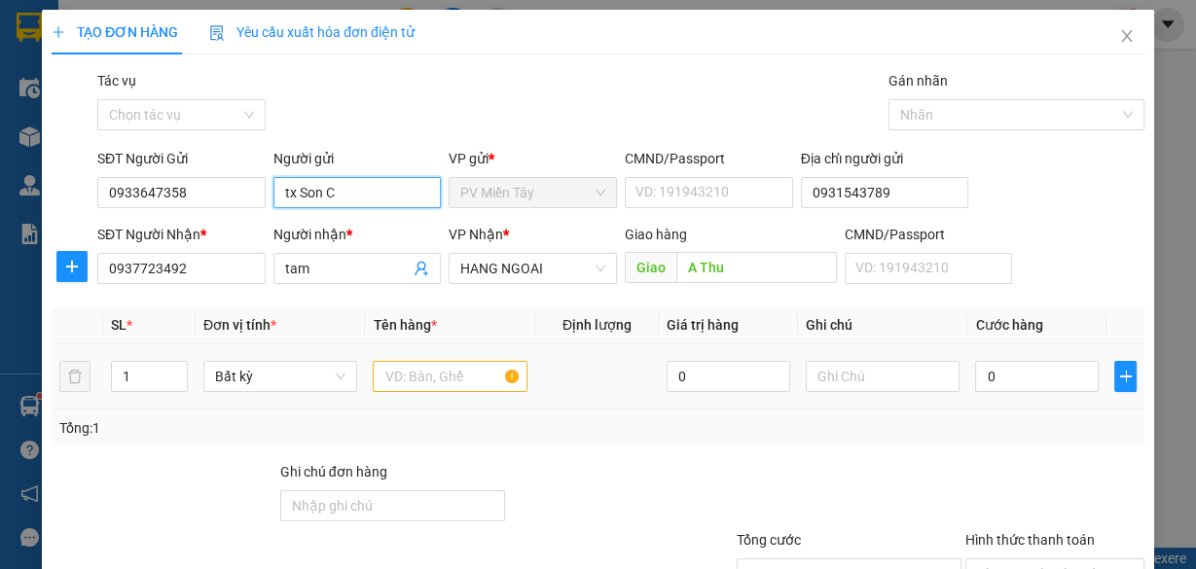
type input "tx Son C"
click at [441, 386] on input "text" at bounding box center [450, 376] width 155 height 31
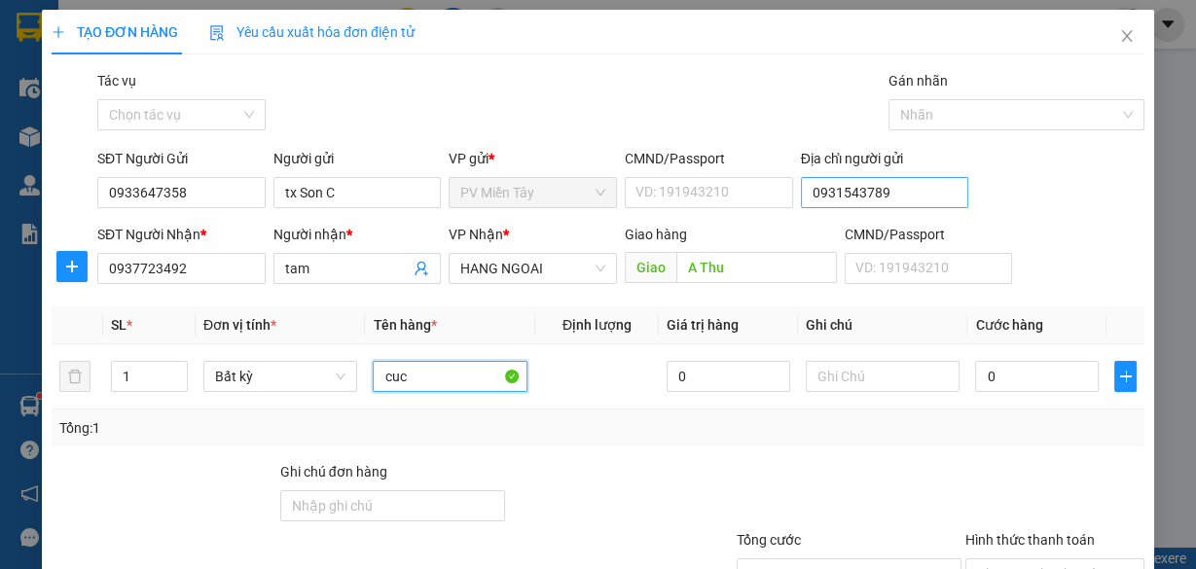
type input "cuc"
click at [806, 194] on input "0931543789" at bounding box center [885, 192] width 168 height 31
click at [806, 199] on input "0931543789" at bounding box center [885, 192] width 168 height 31
click at [844, 189] on input "0931543789" at bounding box center [885, 192] width 168 height 31
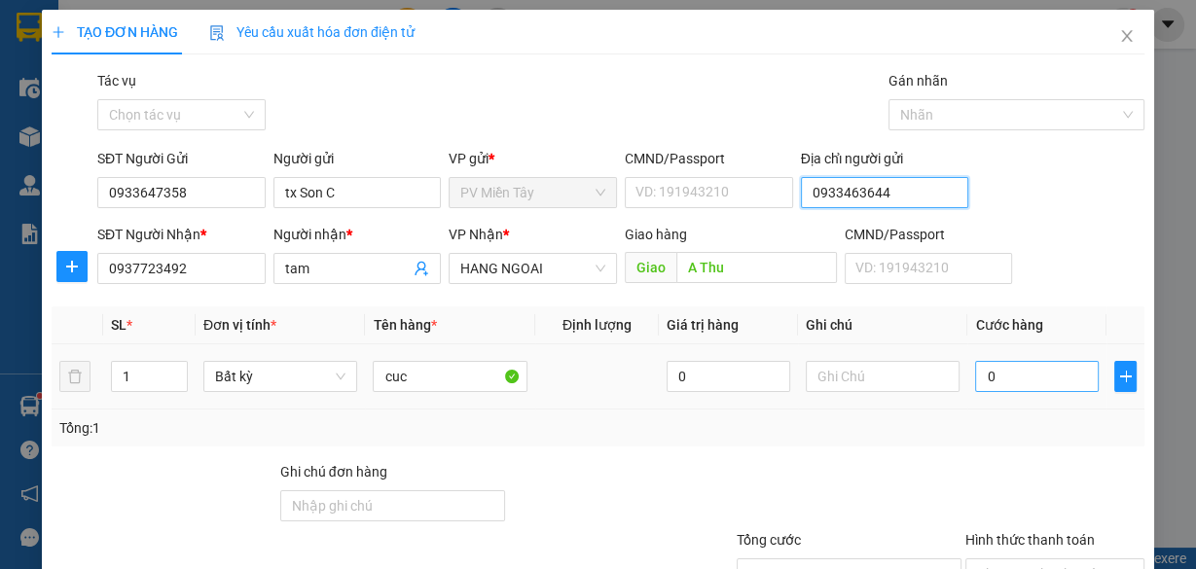
type input "0933463644"
click at [1001, 388] on input "0" at bounding box center [1037, 376] width 124 height 31
type input "4"
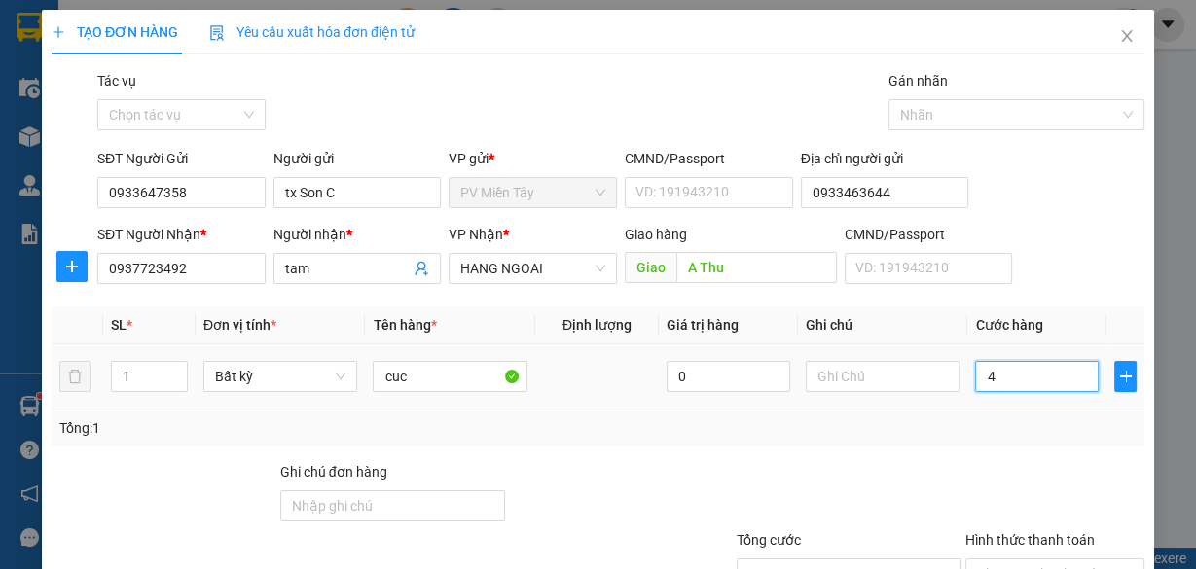
type input "40"
type input "40.000"
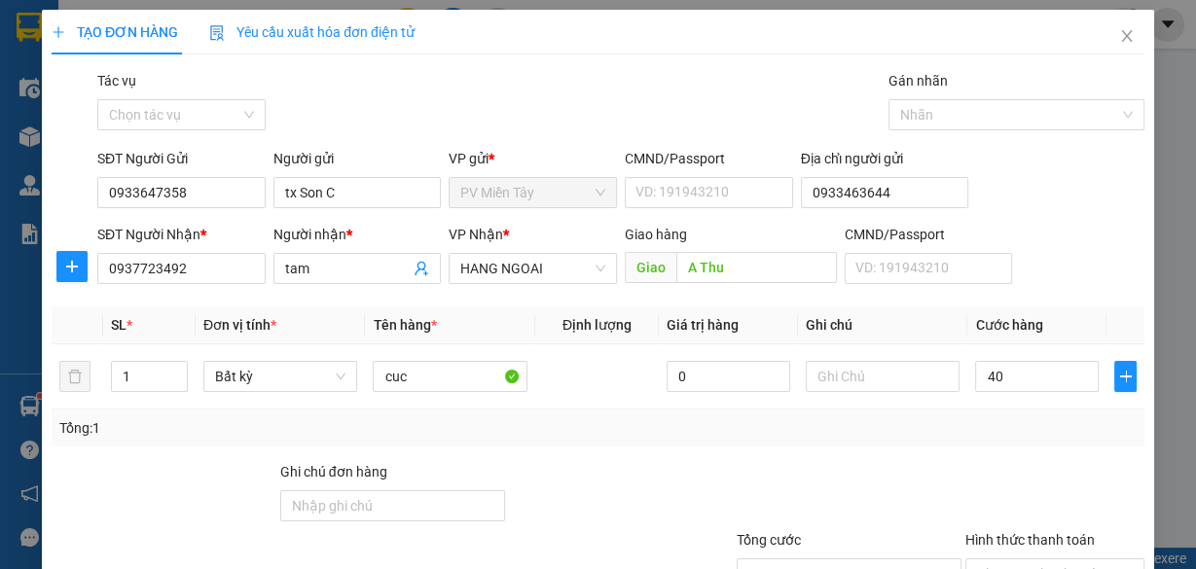
type input "40.000"
click at [996, 433] on div "Tổng: 1" at bounding box center [597, 427] width 1077 height 21
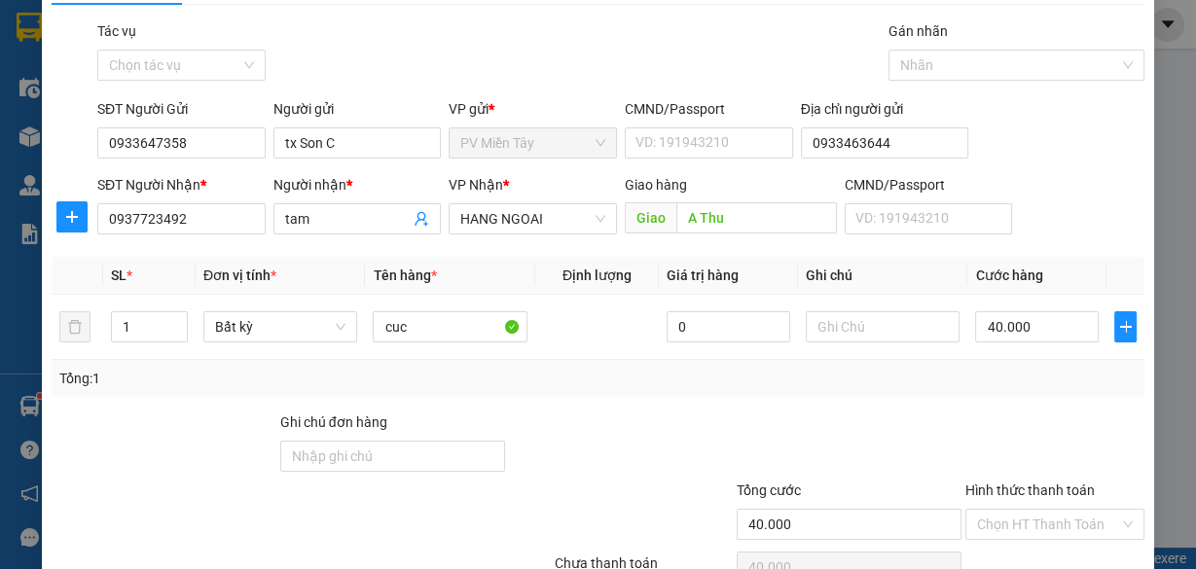
scroll to position [148, 0]
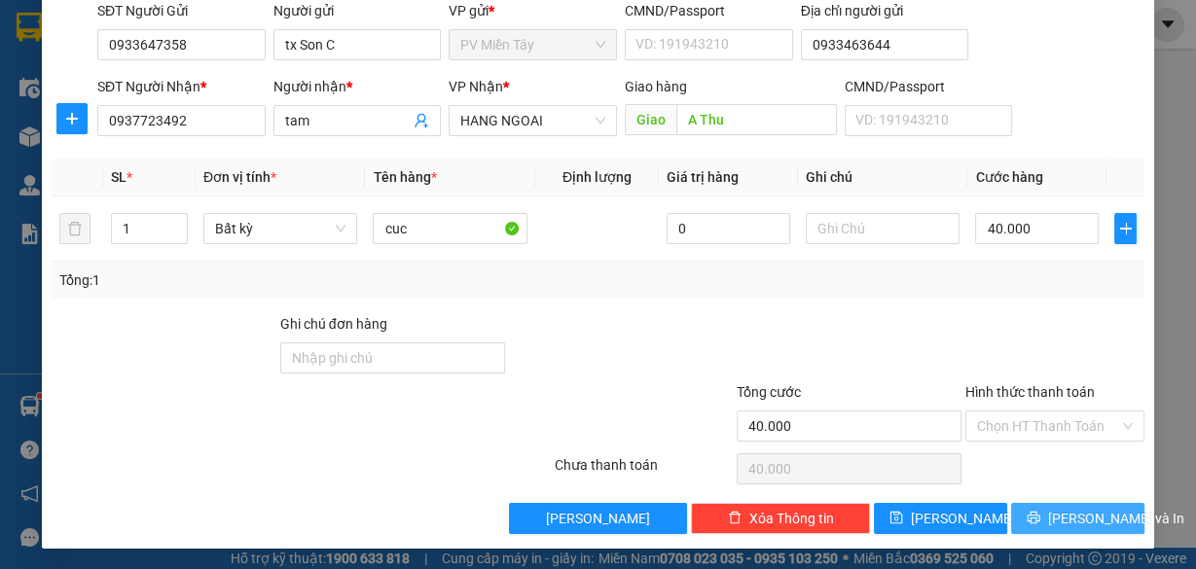
click at [1064, 524] on span "[PERSON_NAME] và In" at bounding box center [1116, 518] width 136 height 21
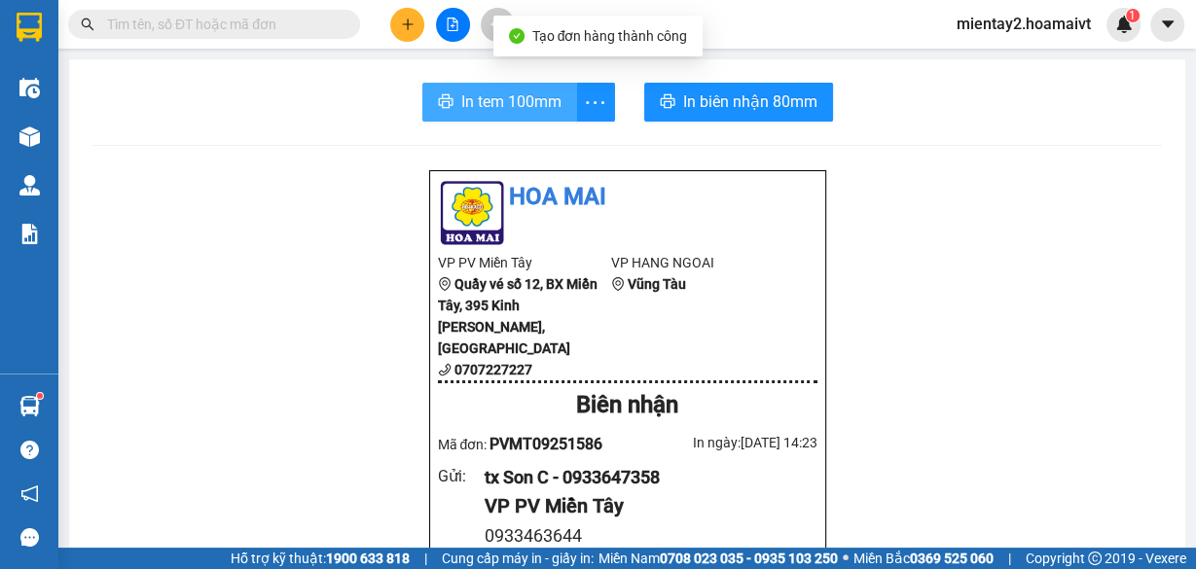
click at [490, 101] on span "In tem 100mm" at bounding box center [511, 102] width 100 height 24
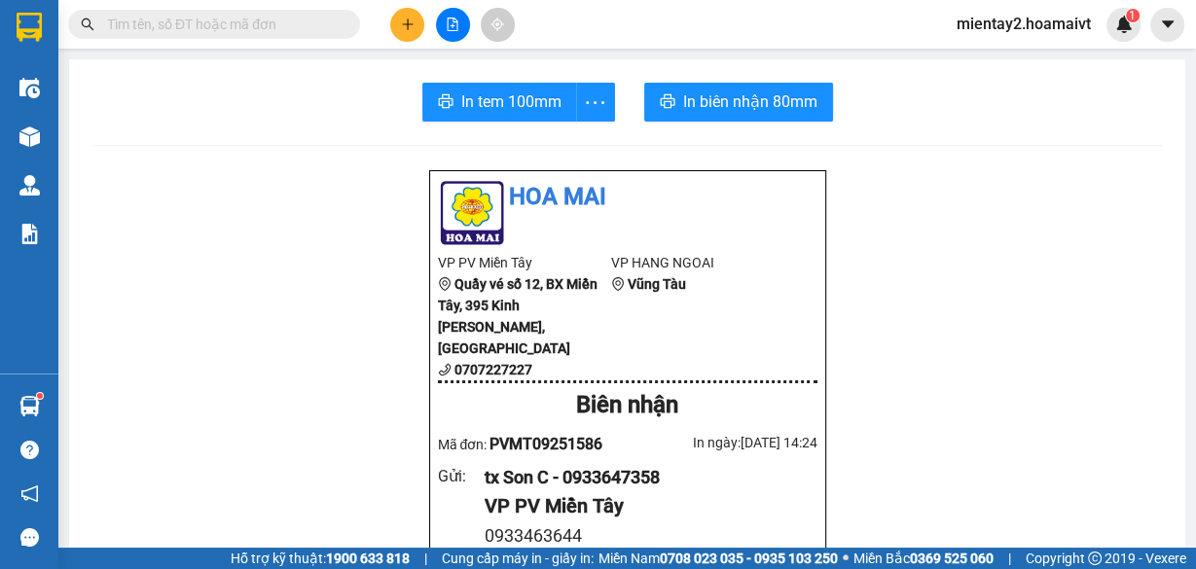
click at [390, 29] on button at bounding box center [407, 25] width 34 height 34
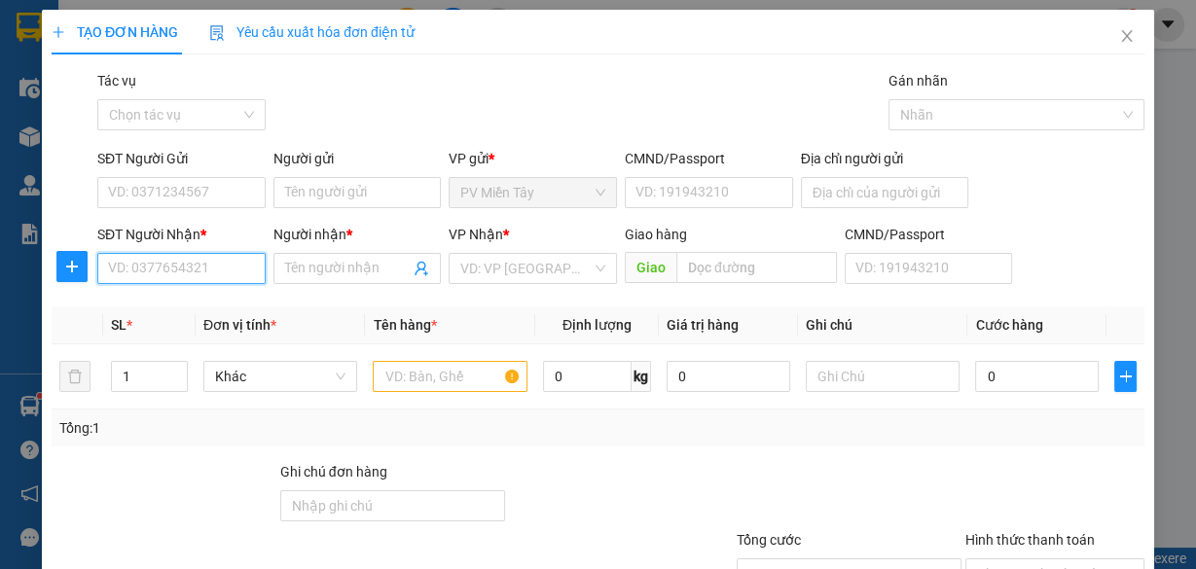
click at [127, 268] on input "SĐT Người Nhận *" at bounding box center [181, 268] width 168 height 31
type input "0984338722"
click at [351, 271] on input "Người nhận *" at bounding box center [348, 268] width 126 height 21
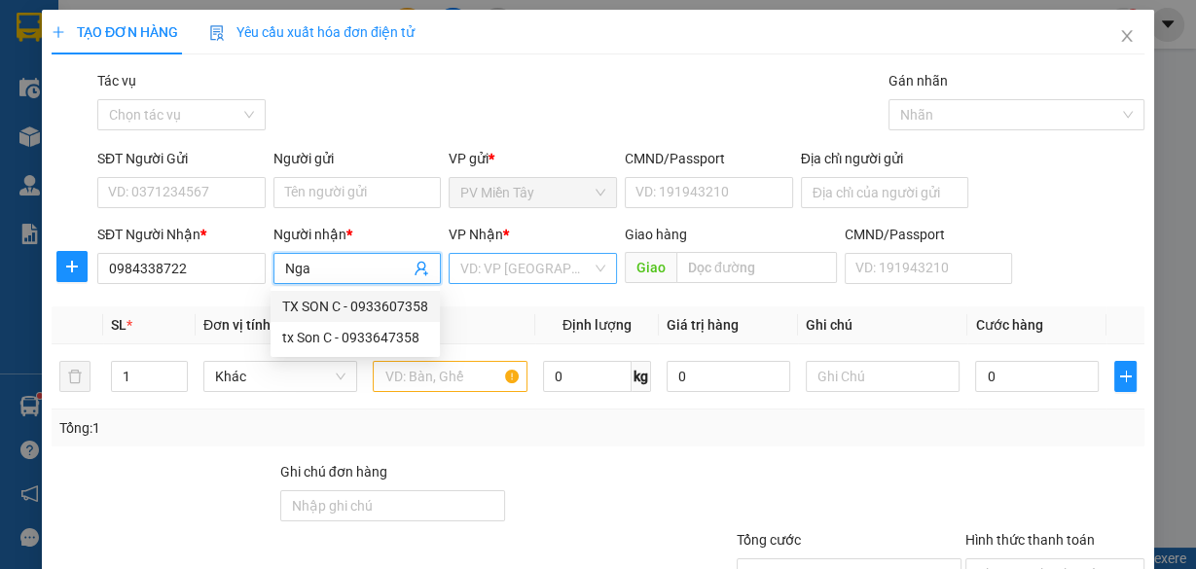
type input "Nga"
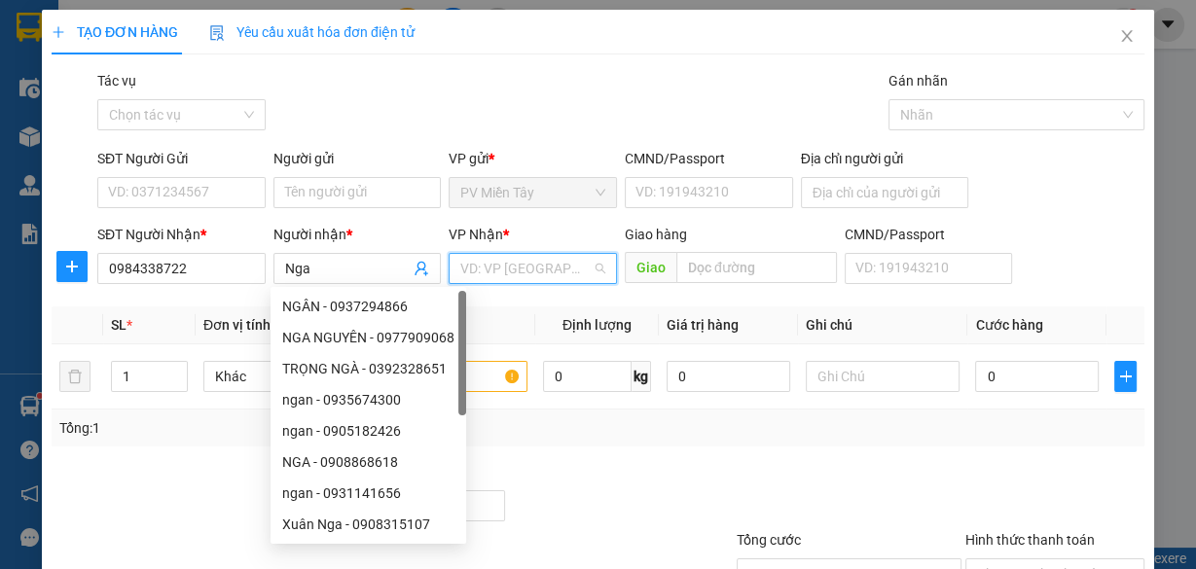
click at [563, 266] on input "search" at bounding box center [525, 268] width 131 height 29
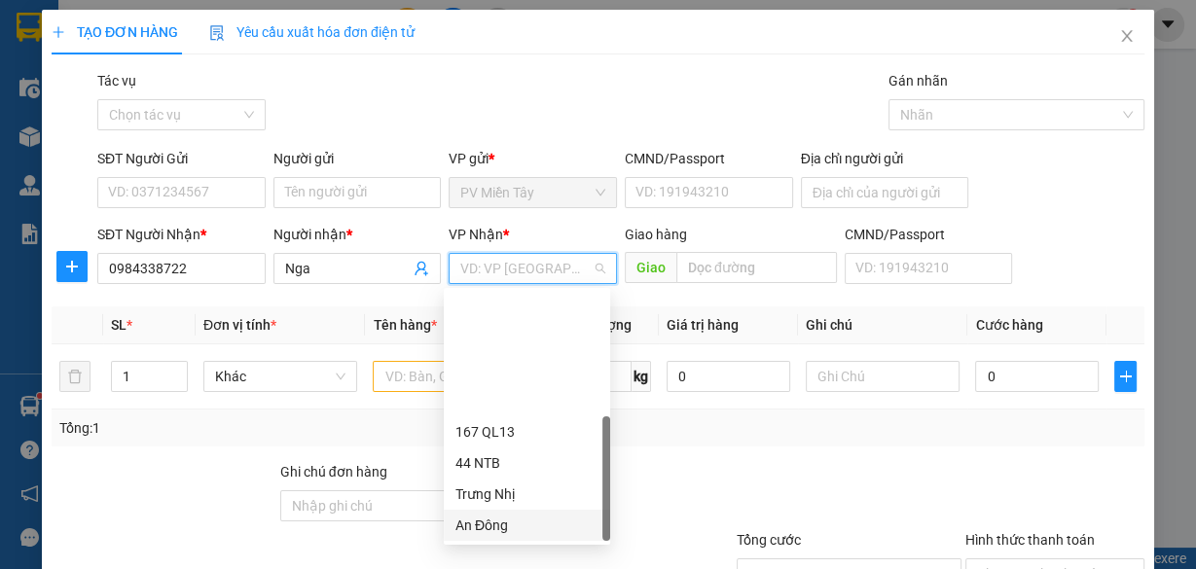
scroll to position [156, 0]
click at [501, 497] on div "HANG NGOAI" at bounding box center [526, 494] width 143 height 21
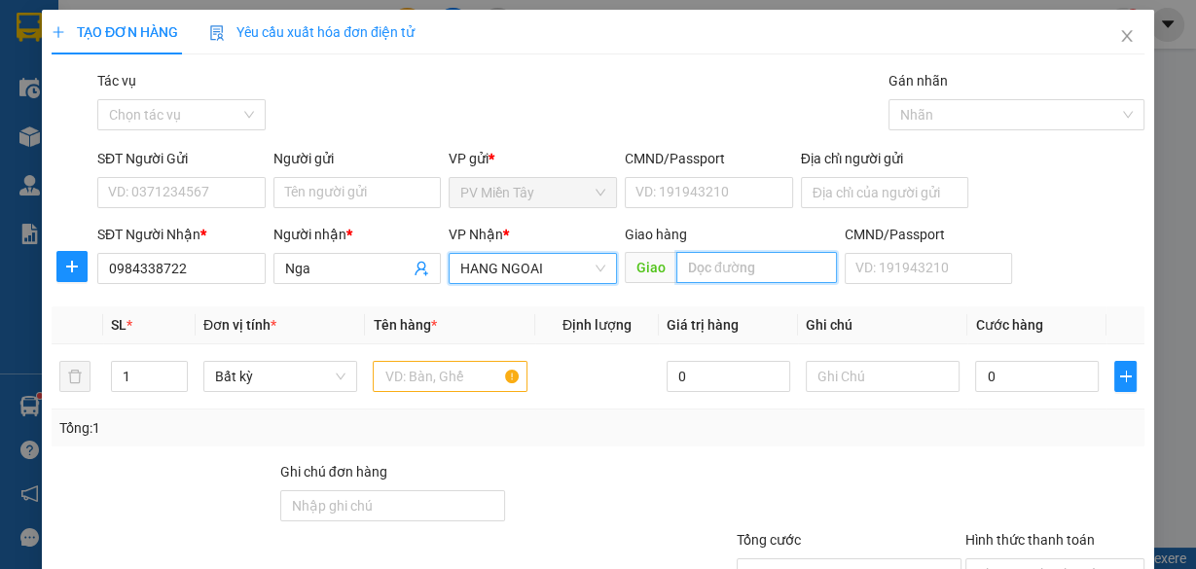
click at [702, 272] on input "text" at bounding box center [756, 267] width 161 height 31
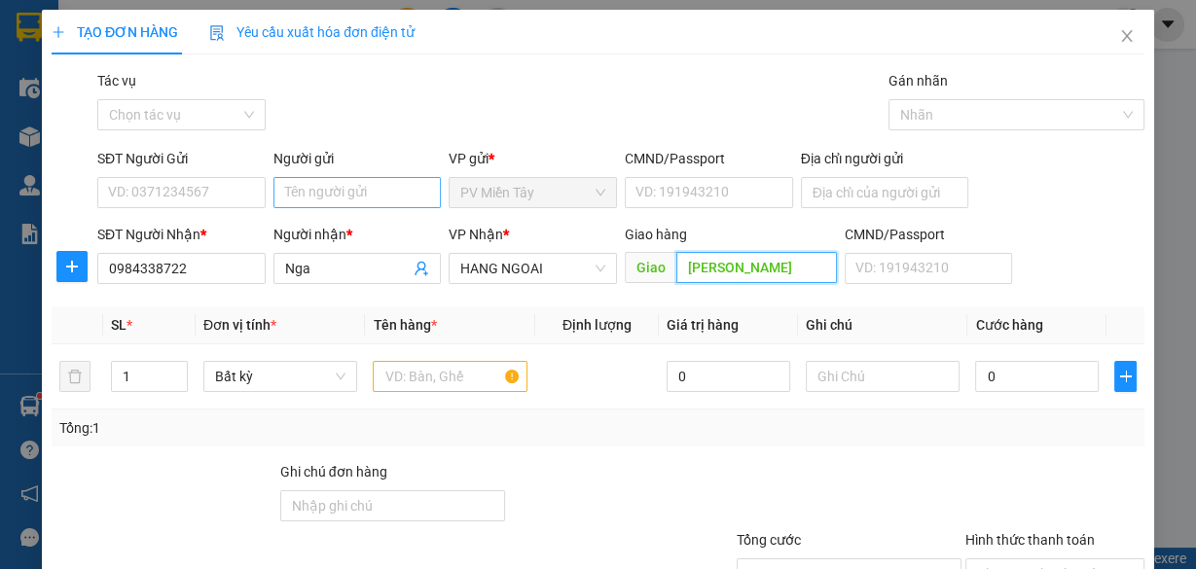
type input "[PERSON_NAME]"
click at [350, 196] on input "Người gửi" at bounding box center [357, 192] width 168 height 31
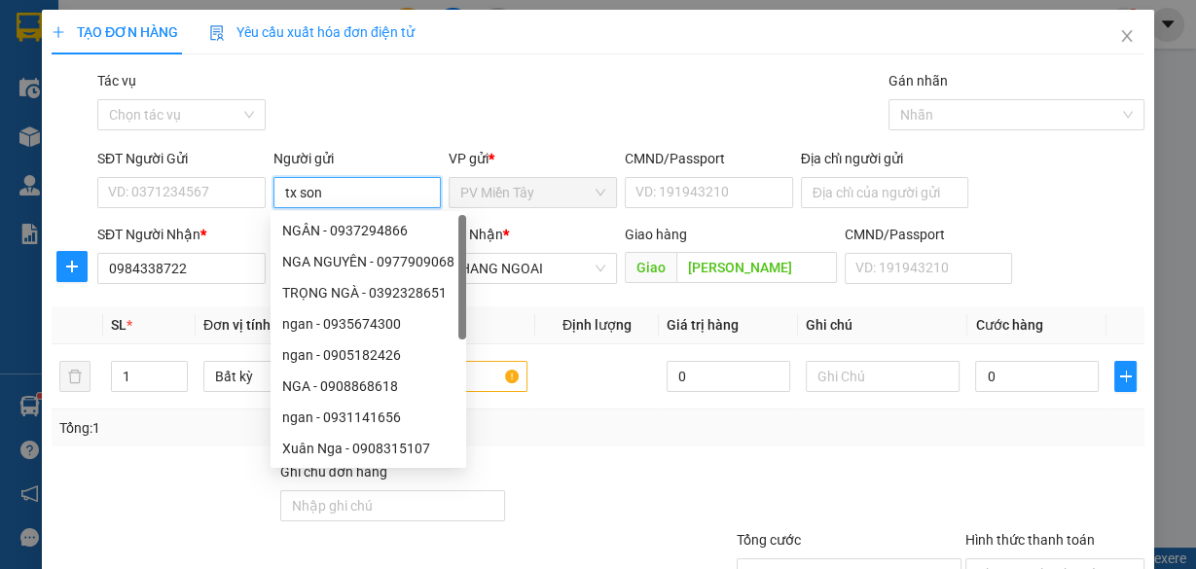
type input "tx son c"
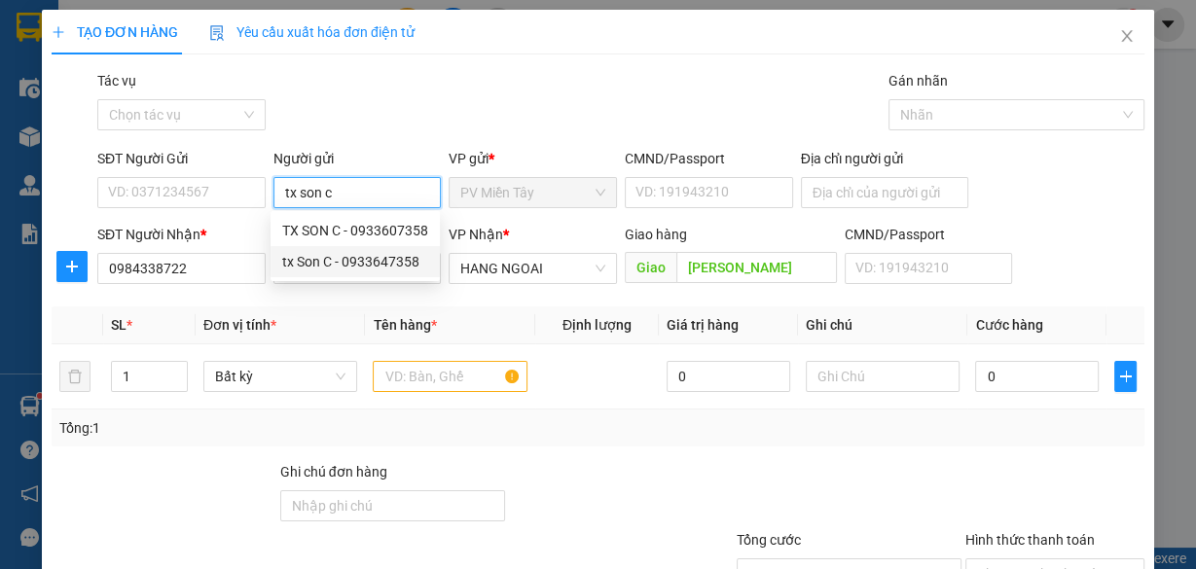
click at [350, 265] on div "tx Son C - 0933647358" at bounding box center [355, 261] width 146 height 21
type input "0933647358"
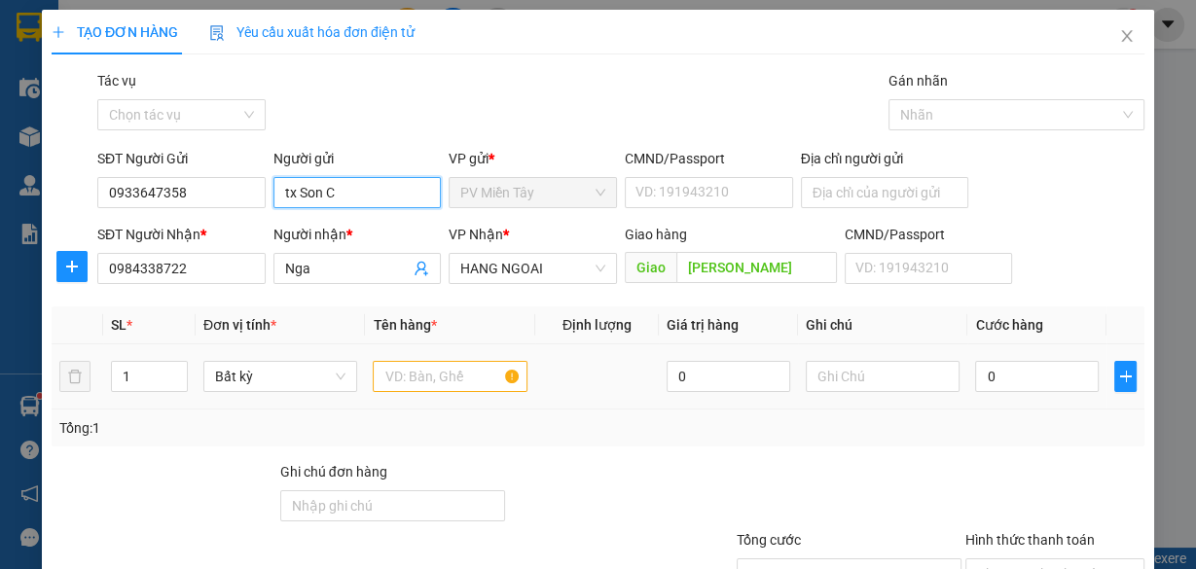
type input "tx Son C"
click at [435, 381] on input "text" at bounding box center [450, 376] width 155 height 31
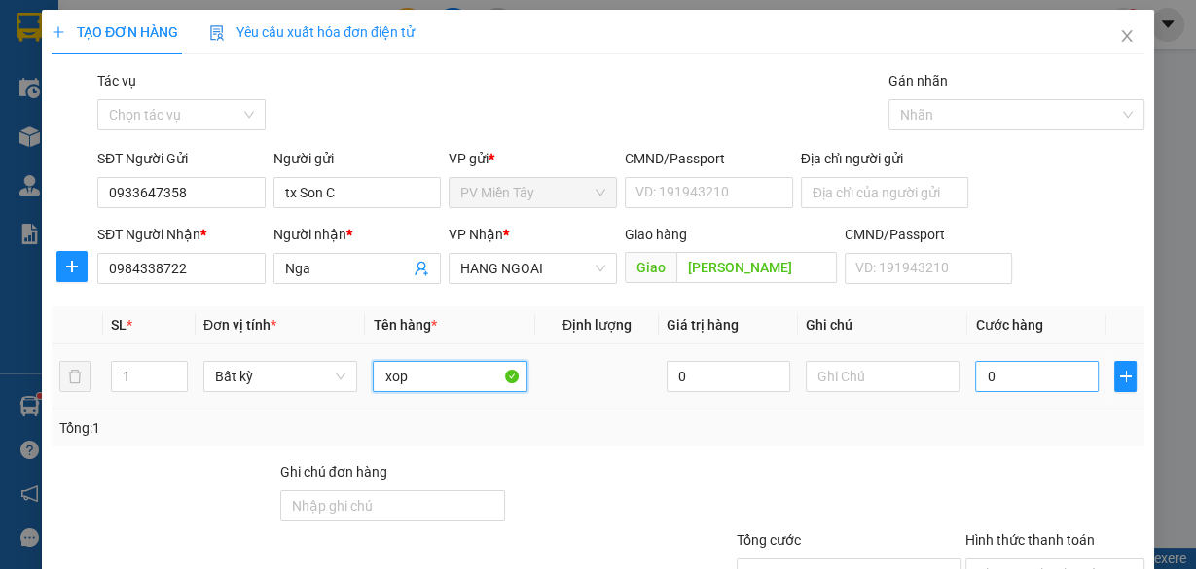
type input "xop"
click at [1034, 373] on input "0" at bounding box center [1037, 376] width 124 height 31
type input "5"
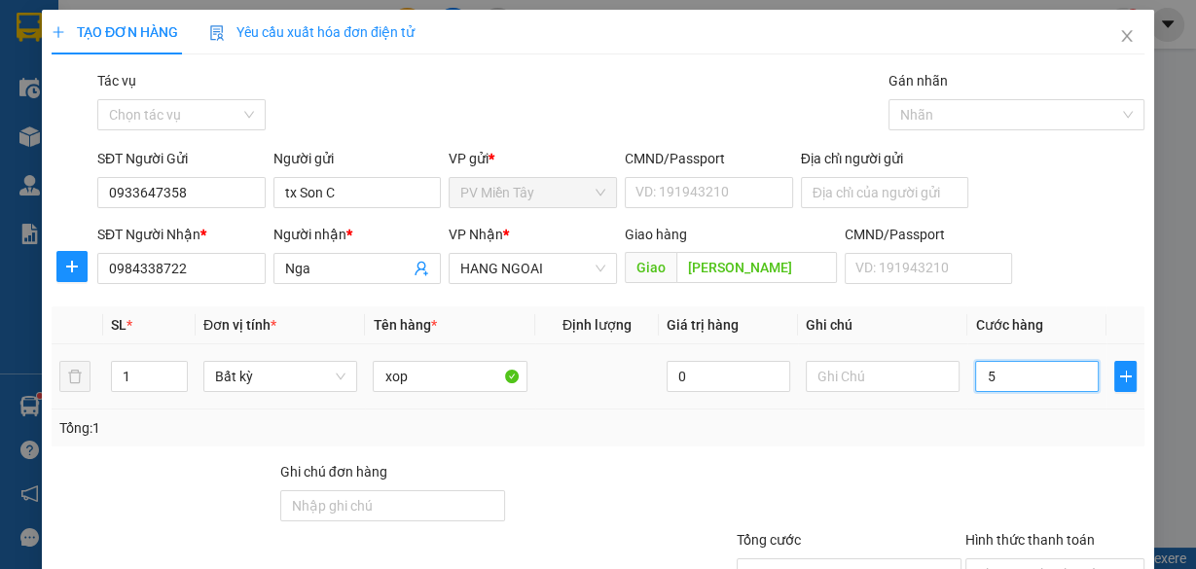
click at [1003, 370] on input "5" at bounding box center [1037, 376] width 124 height 31
type input "50"
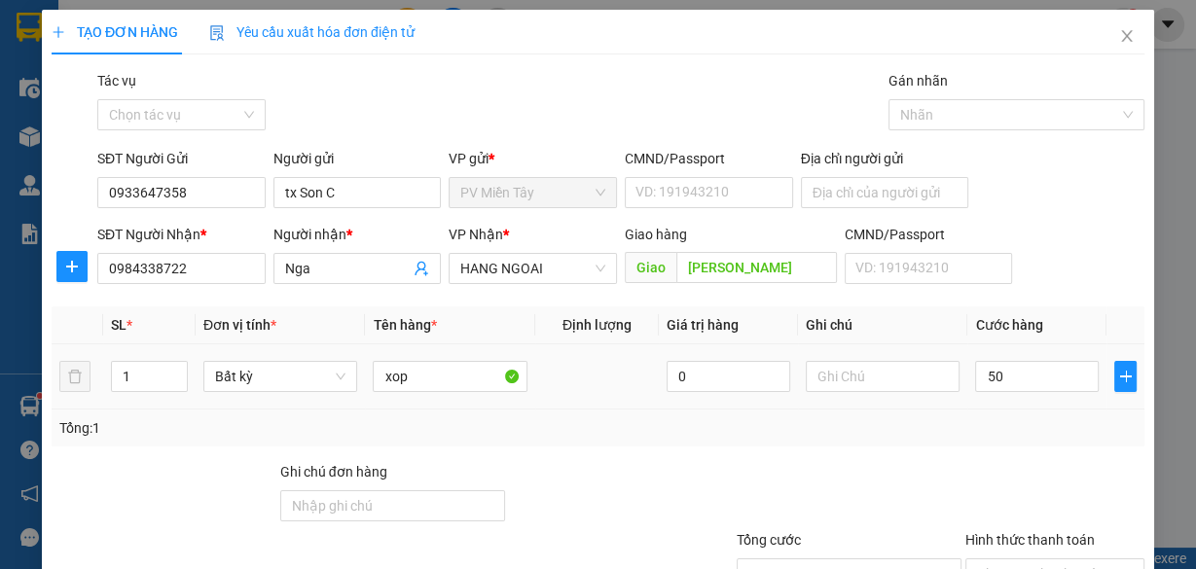
type input "50.000"
click at [986, 412] on div "Tổng: 1" at bounding box center [598, 428] width 1093 height 37
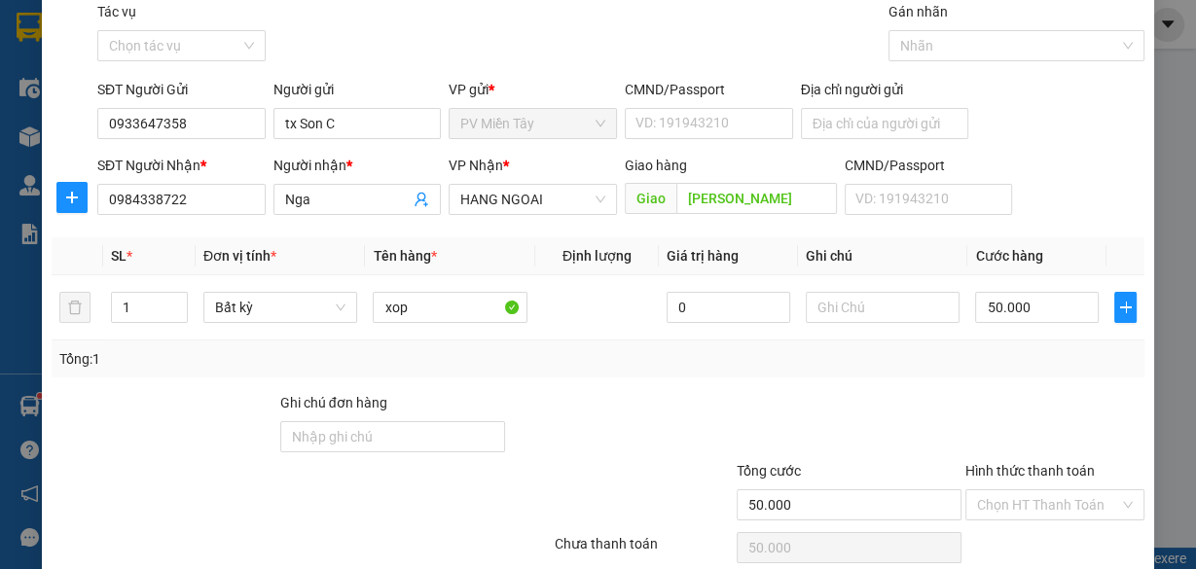
scroll to position [148, 0]
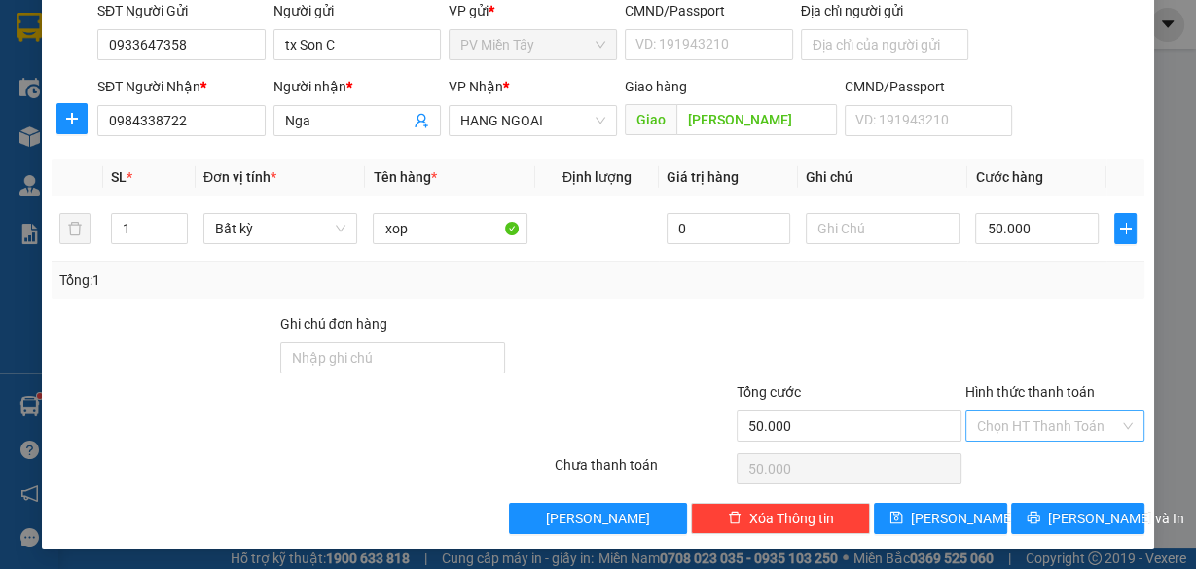
click at [1035, 414] on input "Hình thức thanh toán" at bounding box center [1048, 426] width 142 height 29
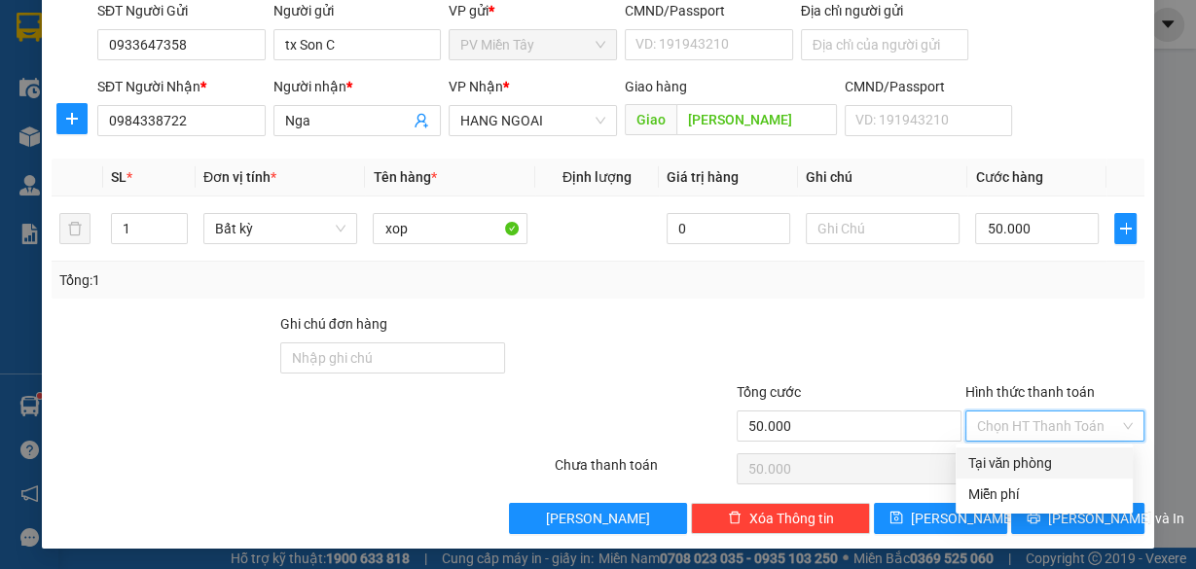
click at [1025, 461] on div "Tại văn phòng" at bounding box center [1044, 463] width 154 height 21
type input "0"
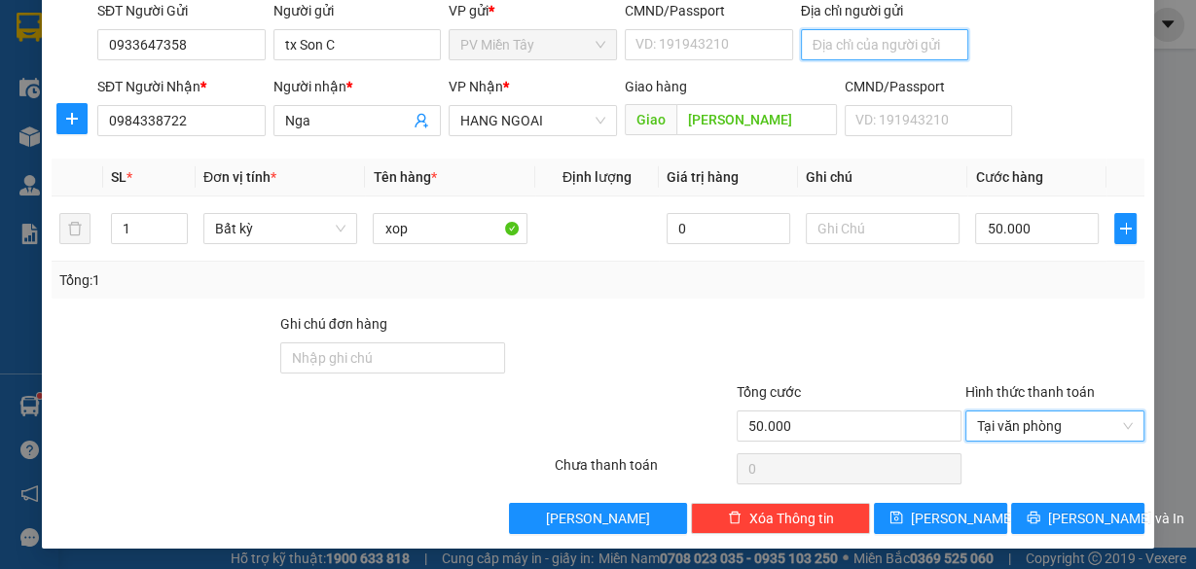
click at [868, 52] on input "Địa chỉ người gửi" at bounding box center [885, 44] width 168 height 31
type input "TC"
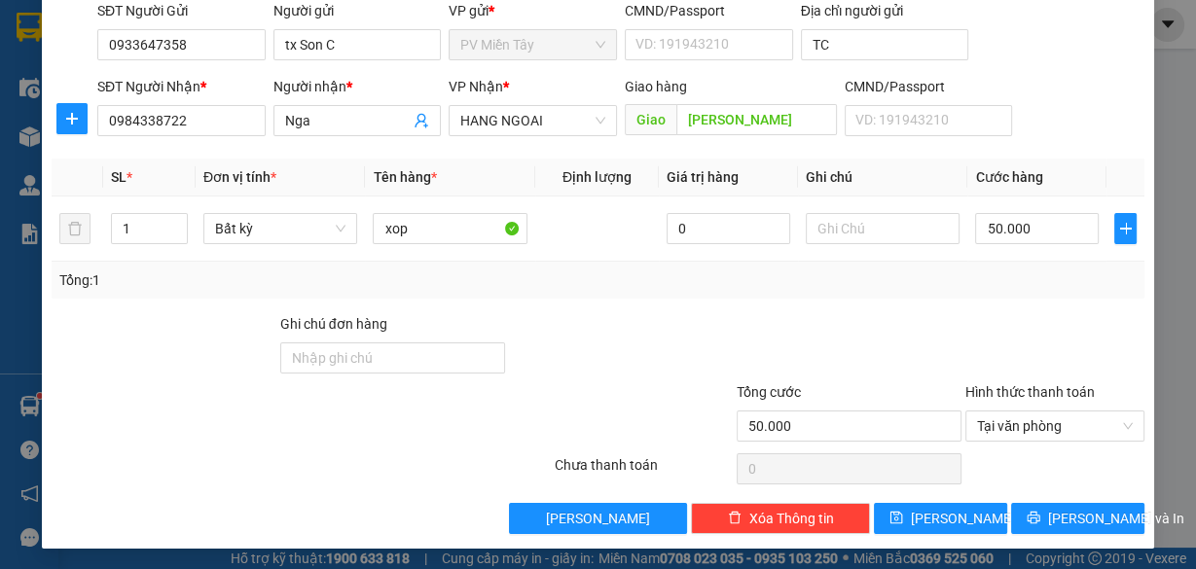
click at [978, 297] on div "Transit Pickup Surcharge Ids Transit Deliver Surcharge Ids Transit Deliver Surc…" at bounding box center [598, 228] width 1093 height 612
click at [1087, 514] on span "[PERSON_NAME] và In" at bounding box center [1116, 518] width 136 height 21
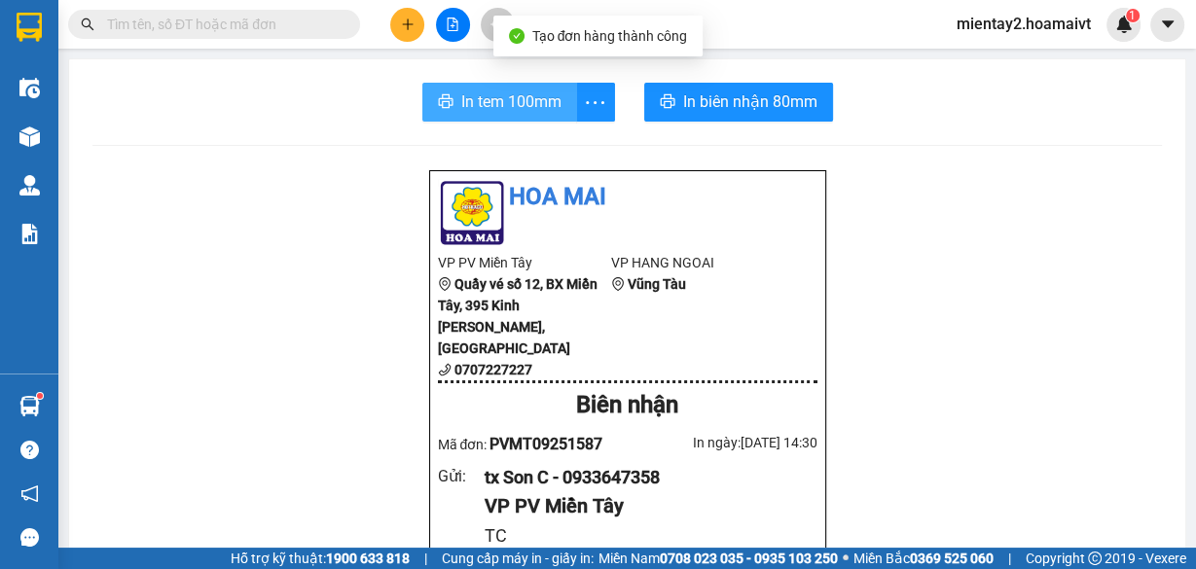
click at [483, 112] on span "In tem 100mm" at bounding box center [511, 102] width 100 height 24
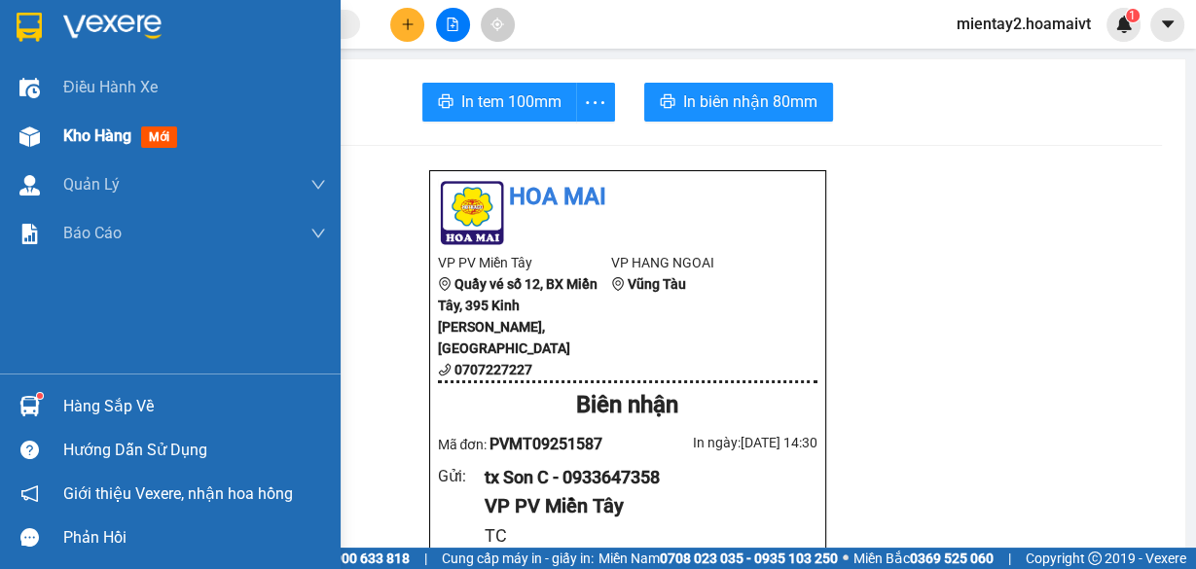
click at [79, 136] on span "Kho hàng" at bounding box center [97, 136] width 68 height 18
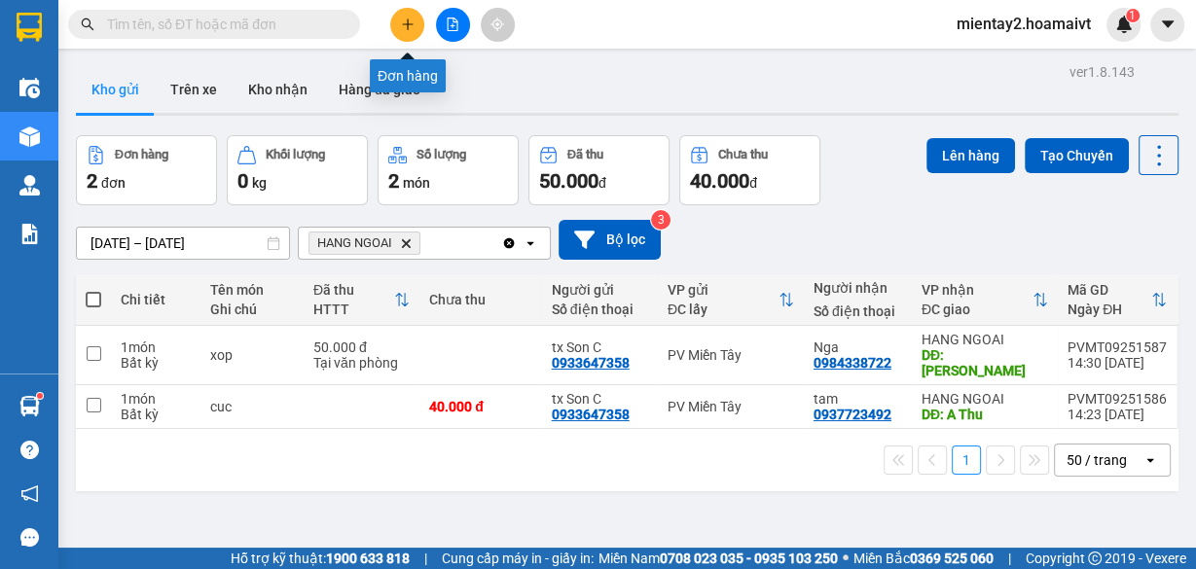
click at [409, 35] on button at bounding box center [407, 25] width 34 height 34
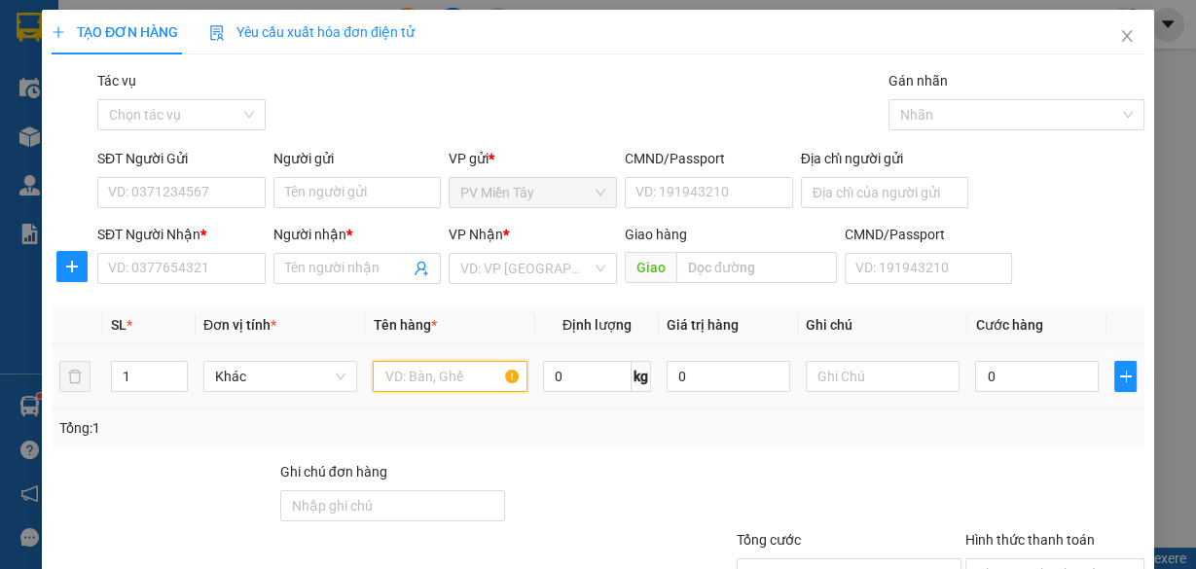
click at [421, 380] on input "text" at bounding box center [450, 376] width 155 height 31
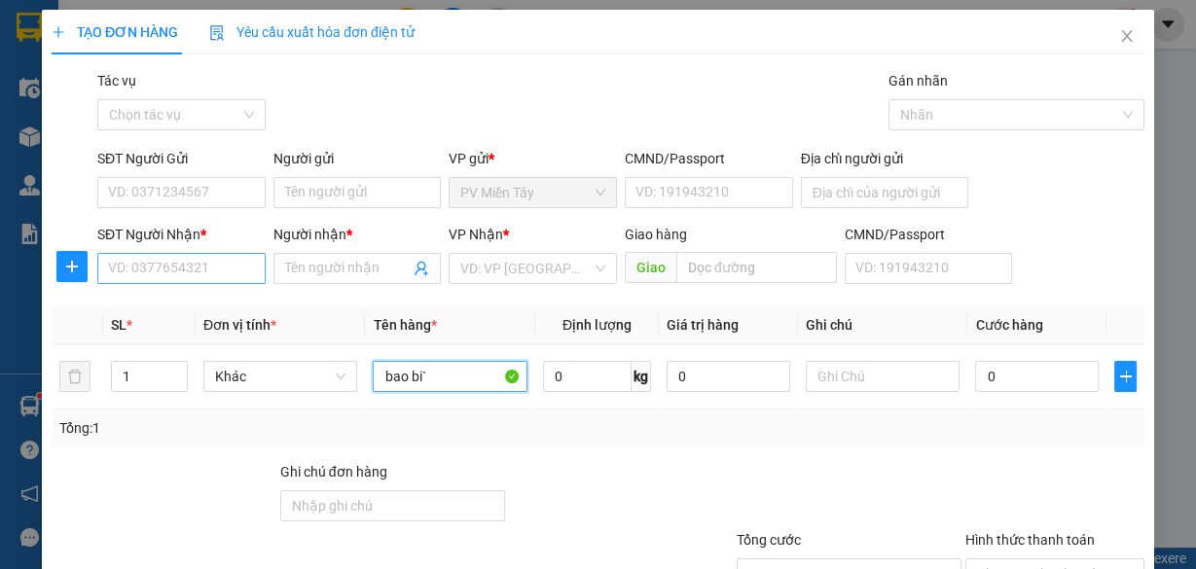
type input "bao bi`"
click at [154, 266] on input "SĐT Người Nhận *" at bounding box center [181, 268] width 168 height 31
type input "0973773"
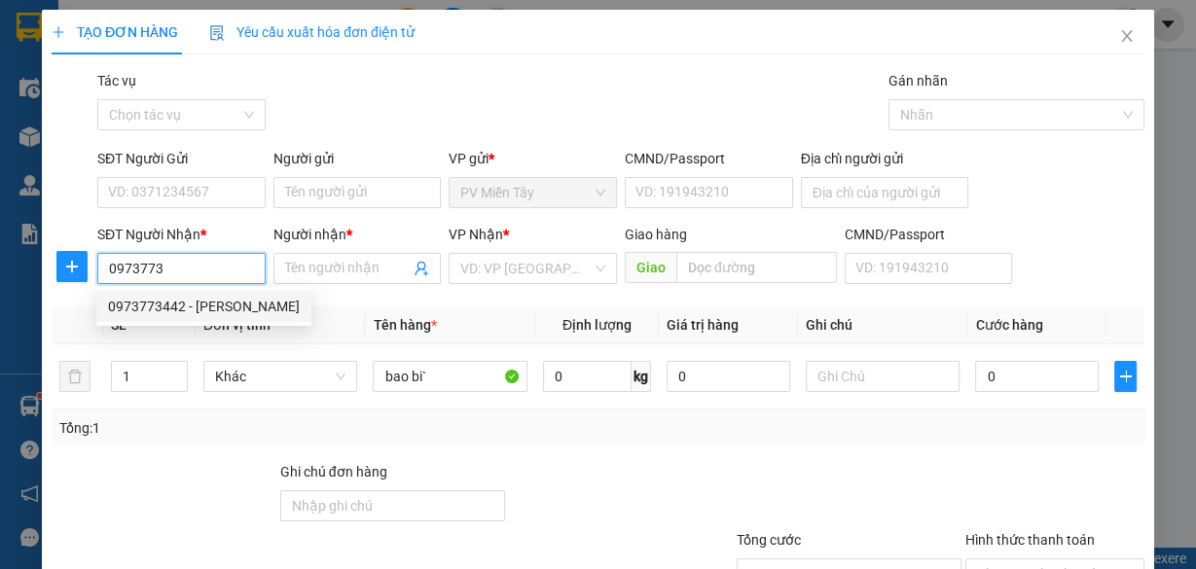
click at [160, 306] on div "0973773442 - [PERSON_NAME]" at bounding box center [204, 306] width 192 height 21
type input "0902664775"
type input "0973773442"
type input "[PERSON_NAME]"
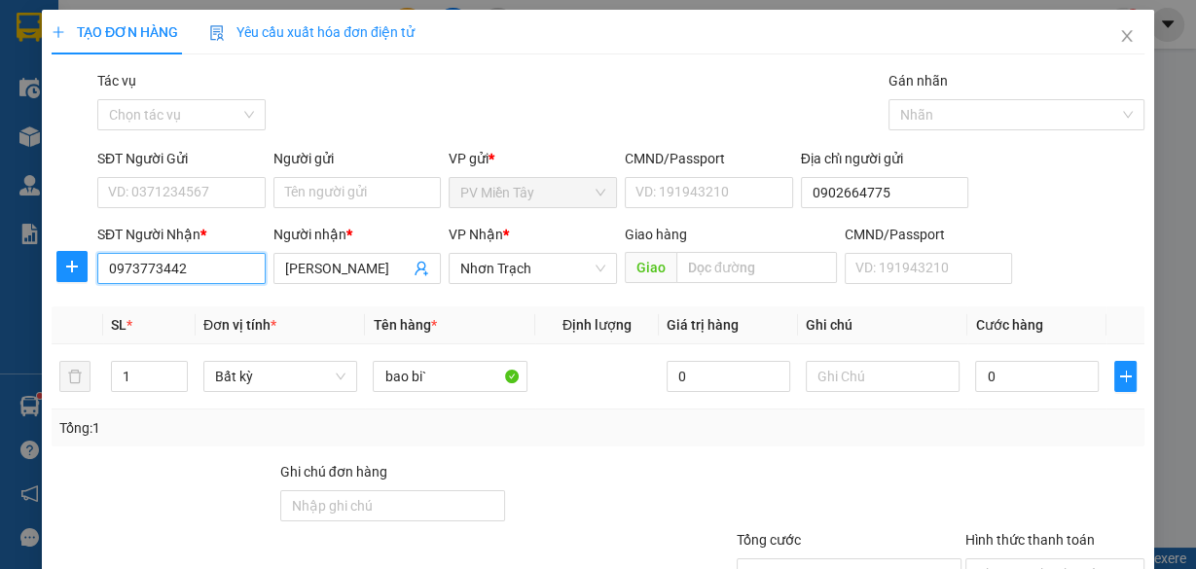
drag, startPoint x: 199, startPoint y: 268, endPoint x: 0, endPoint y: 301, distance: 201.3
click at [0, 301] on div "TẠO ĐƠN HÀNG Yêu cầu xuất hóa đơn điện tử Transit Pickup Surcharge Ids Transit …" at bounding box center [598, 284] width 1196 height 569
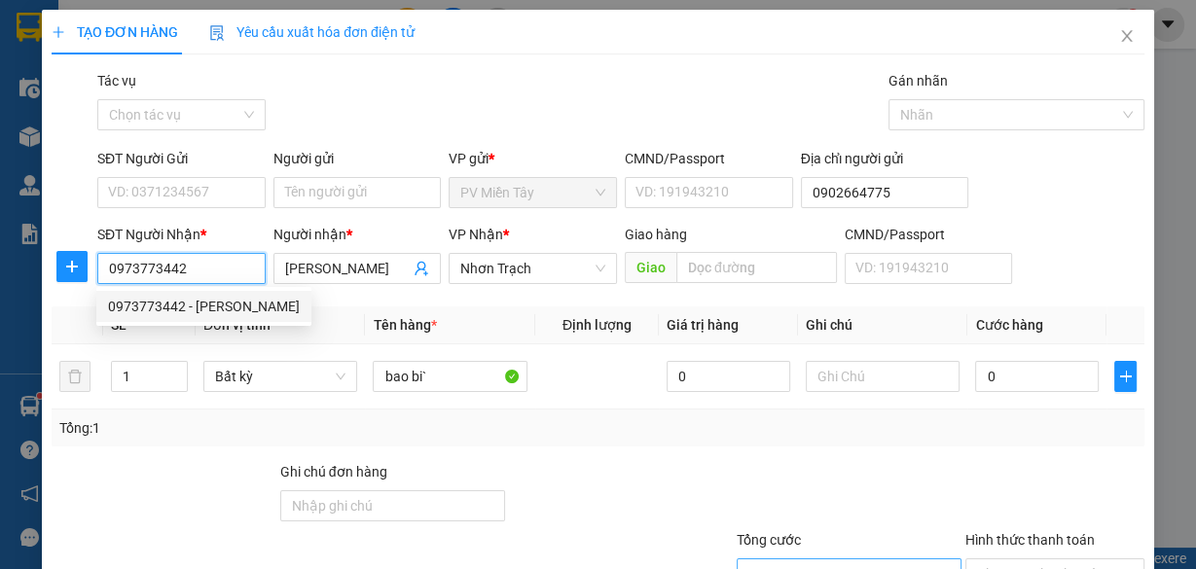
type input "0973773442"
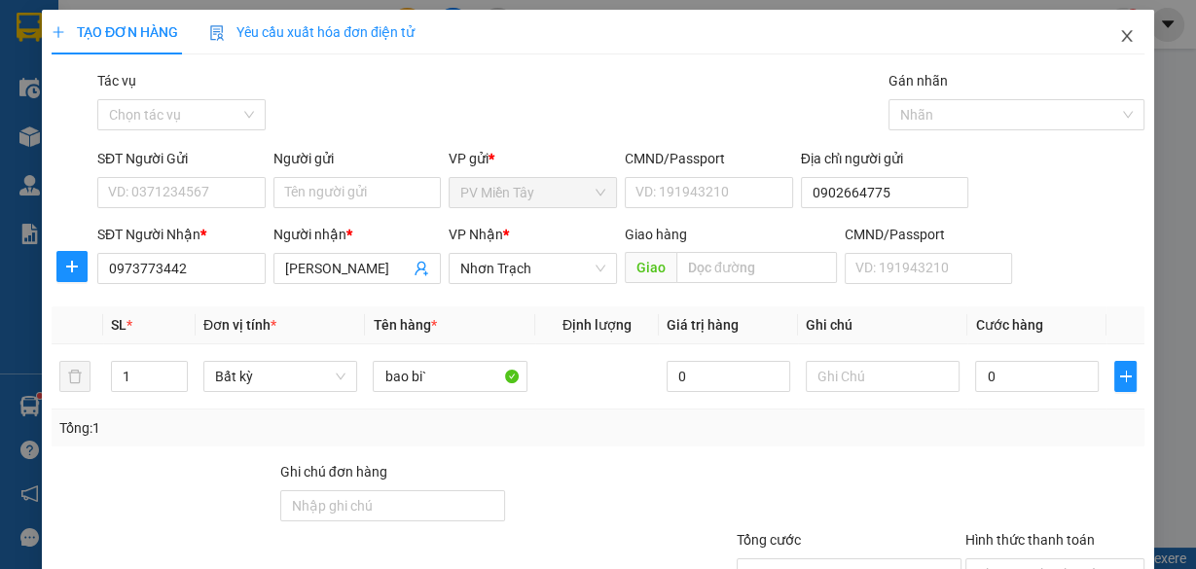
click at [1119, 39] on icon "close" at bounding box center [1127, 36] width 16 height 16
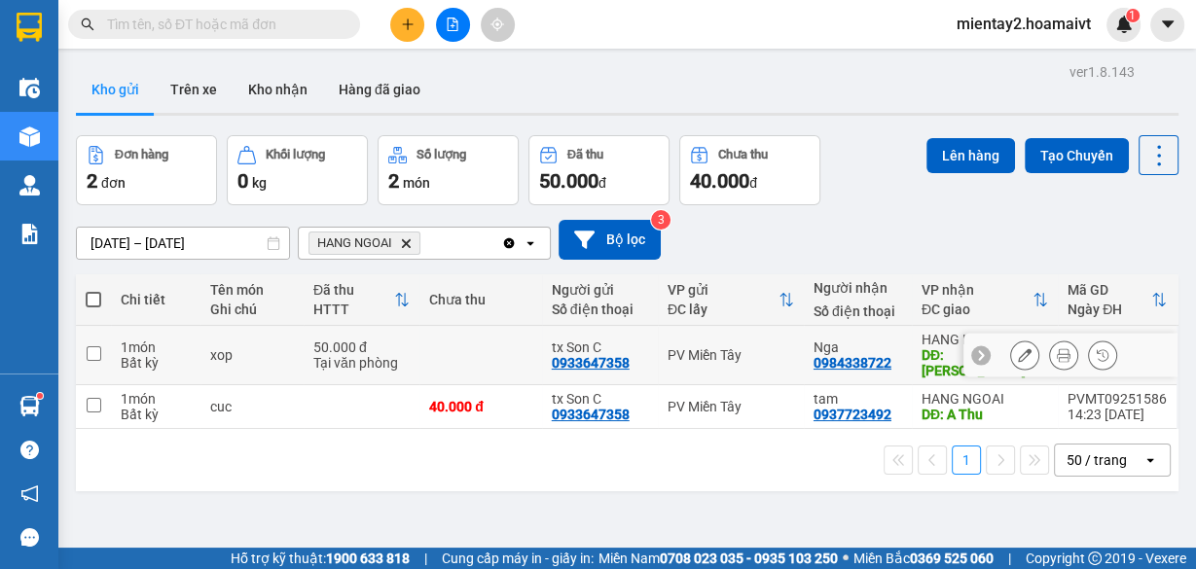
click at [284, 335] on td "xop" at bounding box center [251, 355] width 103 height 59
checkbox input "true"
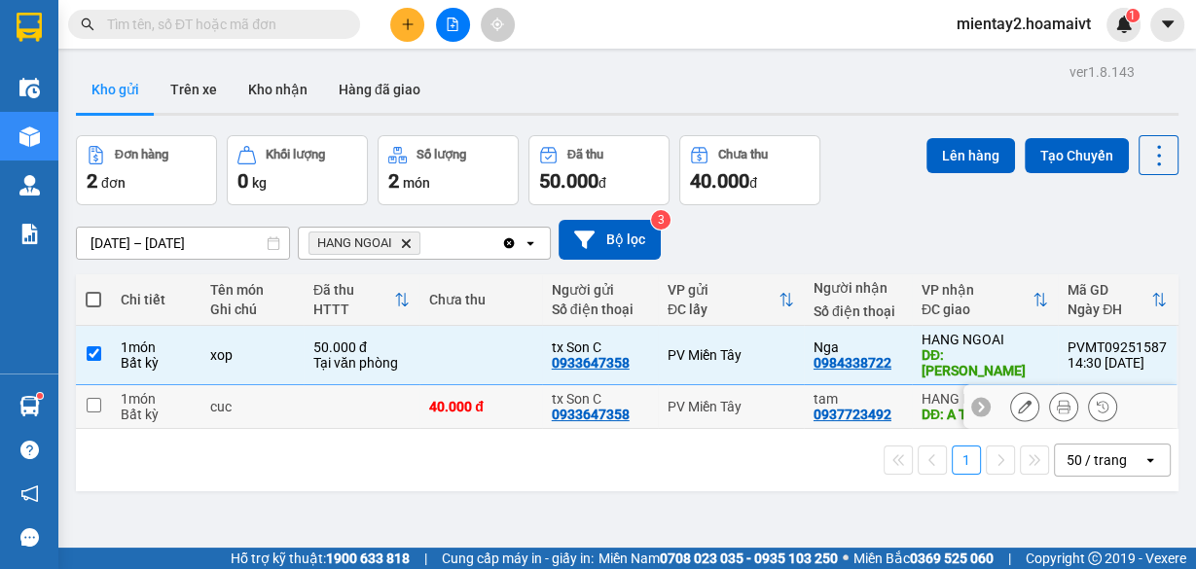
click at [260, 409] on td "cuc" at bounding box center [251, 407] width 103 height 44
checkbox input "true"
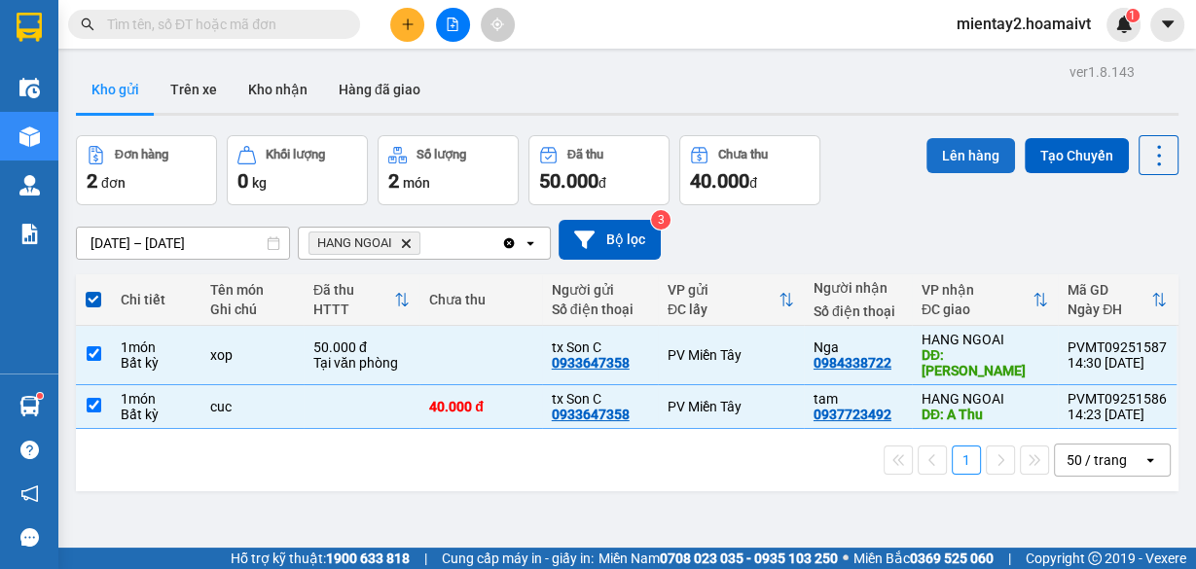
click at [981, 165] on button "Lên hàng" at bounding box center [970, 155] width 89 height 35
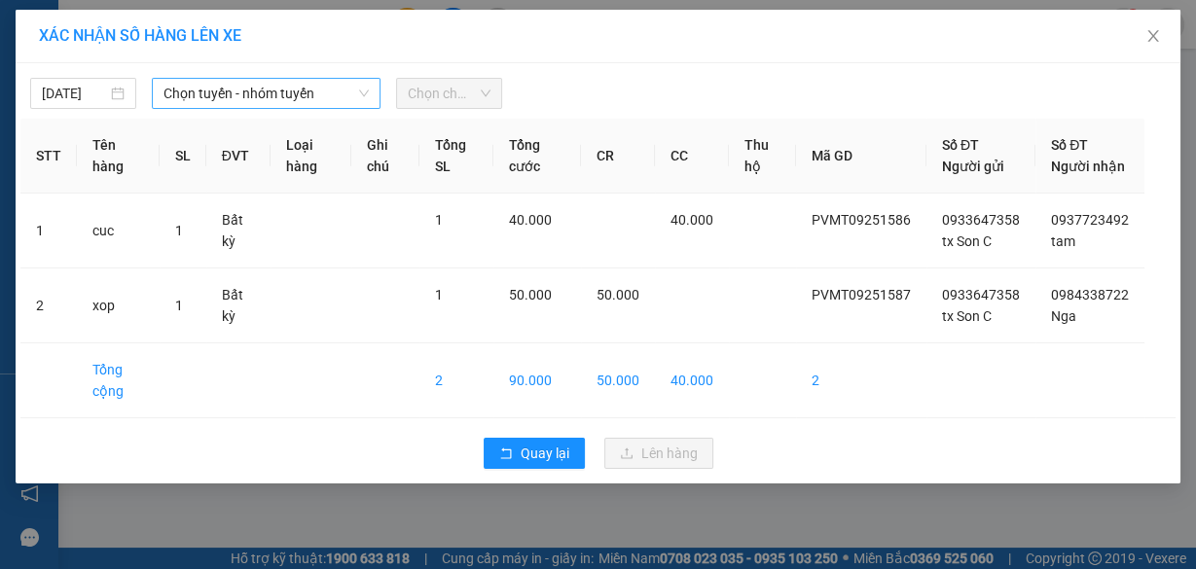
click at [238, 92] on span "Chọn tuyến - nhóm tuyến" at bounding box center [265, 93] width 205 height 29
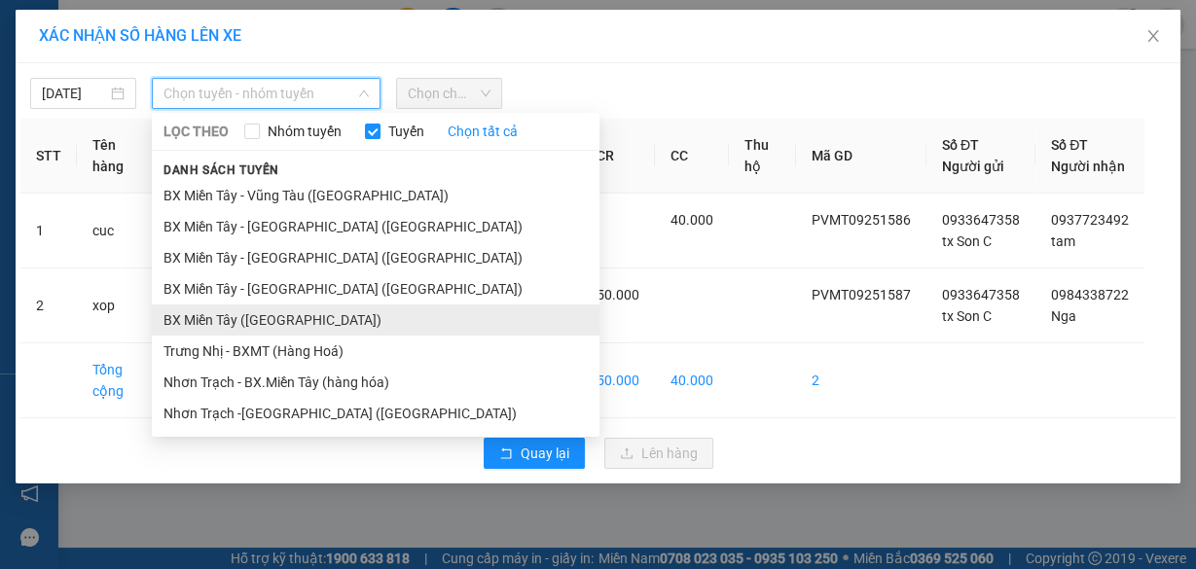
click at [252, 318] on li "BX Miền Tây ([GEOGRAPHIC_DATA])" at bounding box center [376, 320] width 448 height 31
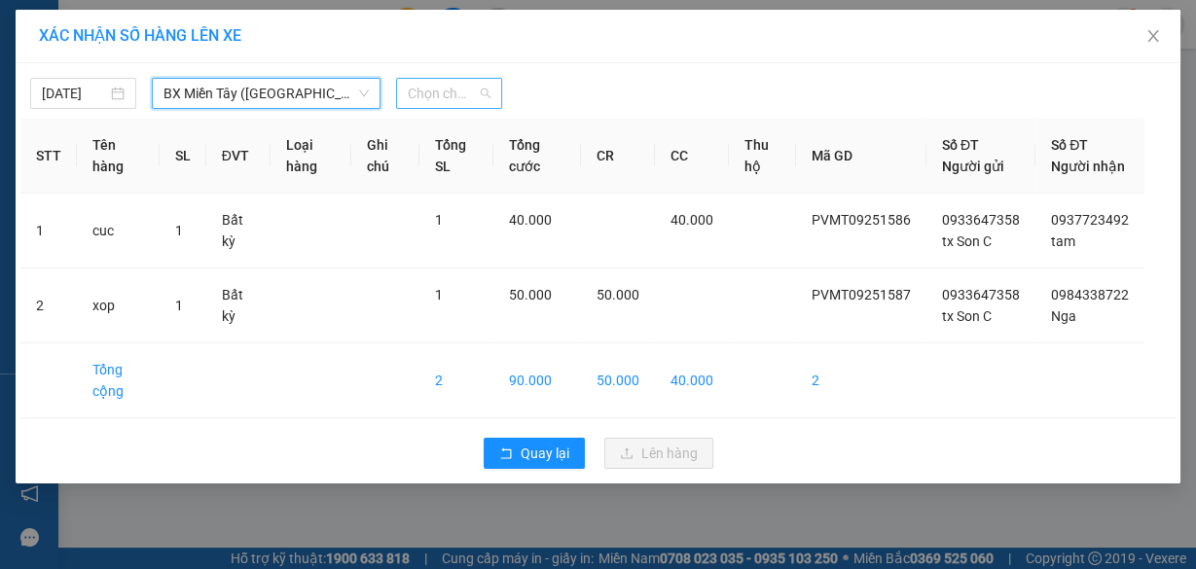
click at [458, 83] on span "Chọn chuyến" at bounding box center [449, 93] width 83 height 29
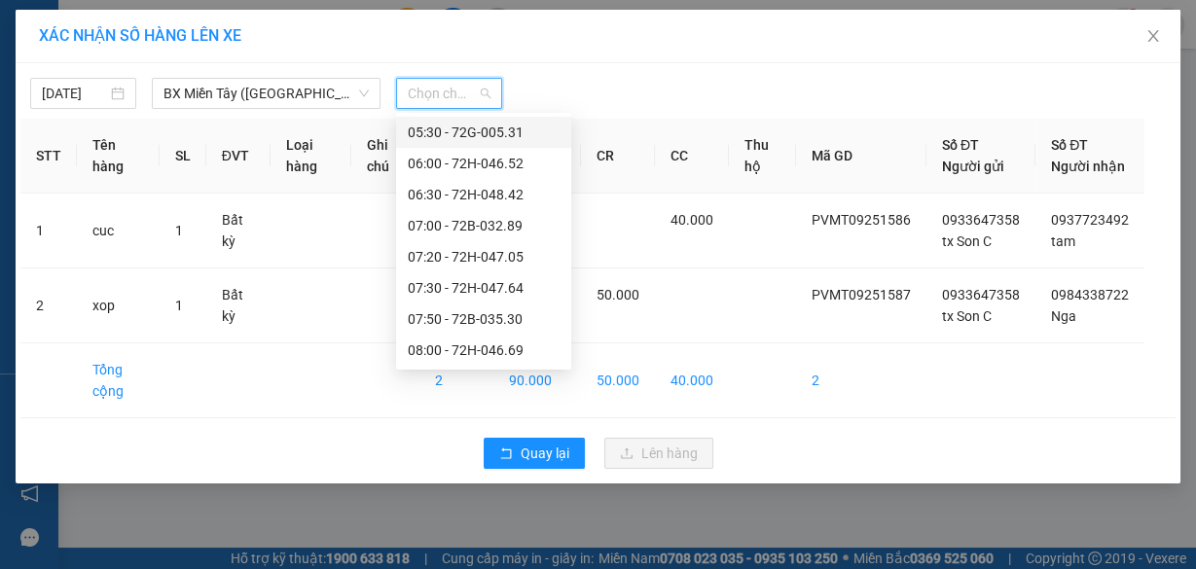
scroll to position [311, 0]
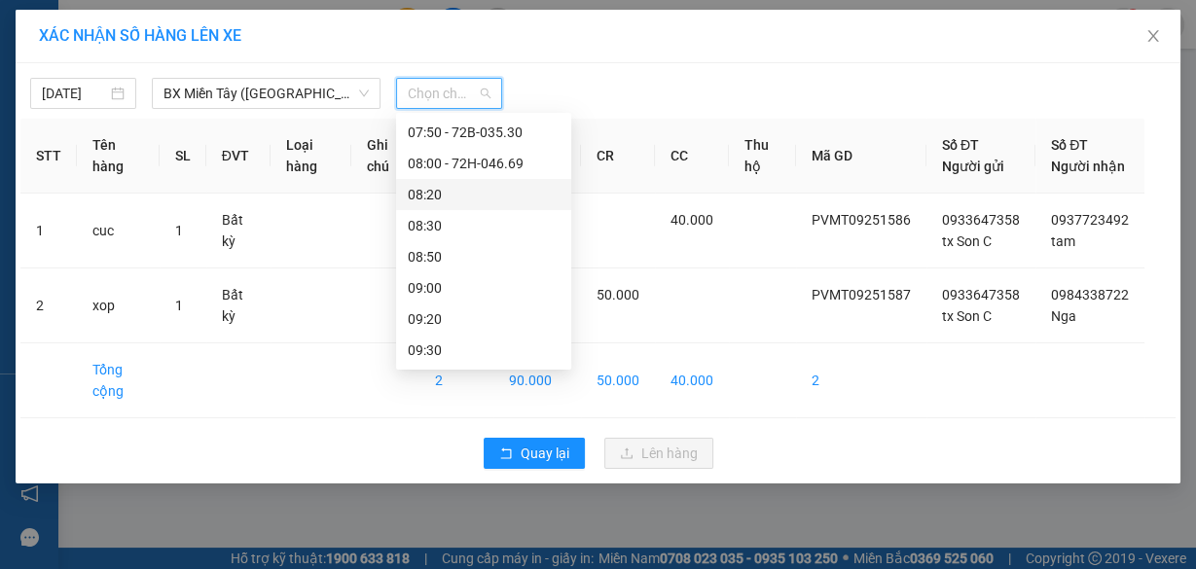
click at [468, 193] on div "08:20" at bounding box center [484, 194] width 152 height 21
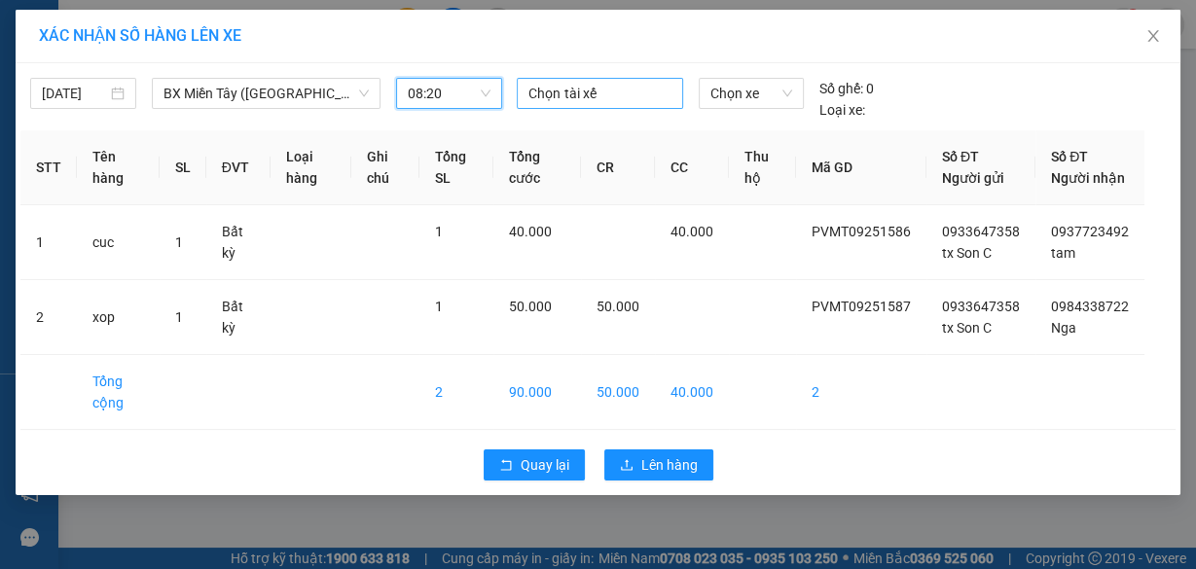
click at [598, 93] on div at bounding box center [600, 93] width 156 height 23
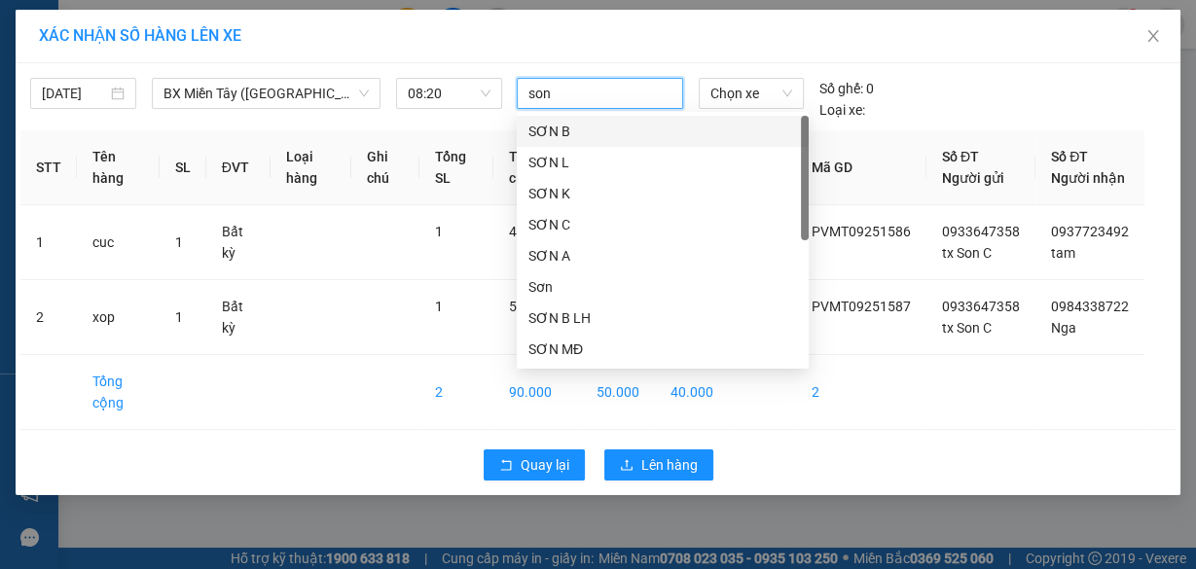
type input "son c"
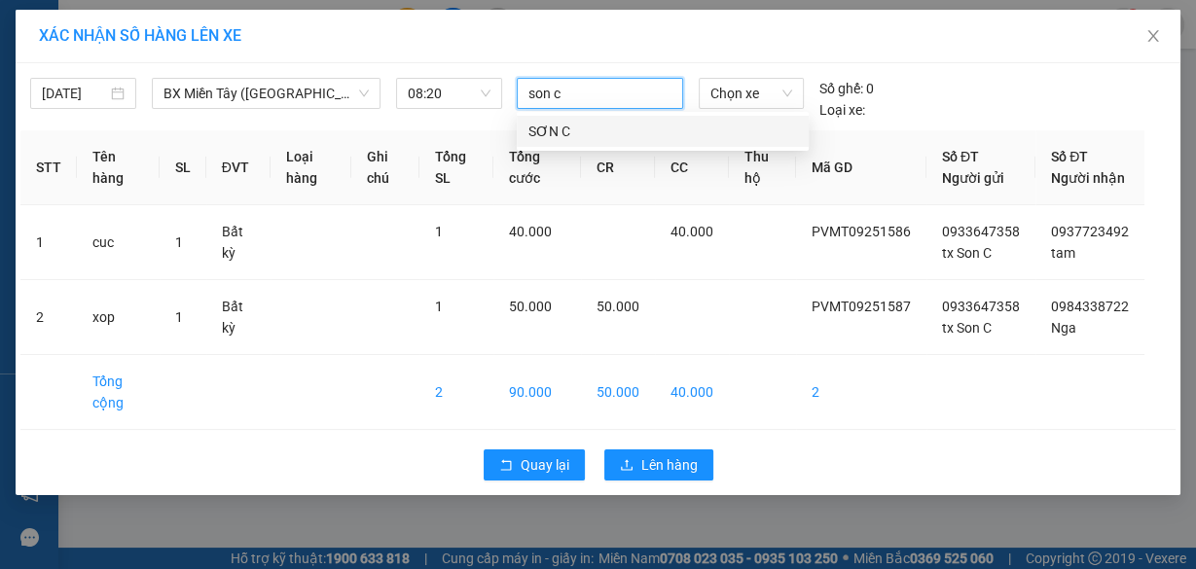
click at [536, 127] on div "SƠN C" at bounding box center [662, 131] width 269 height 21
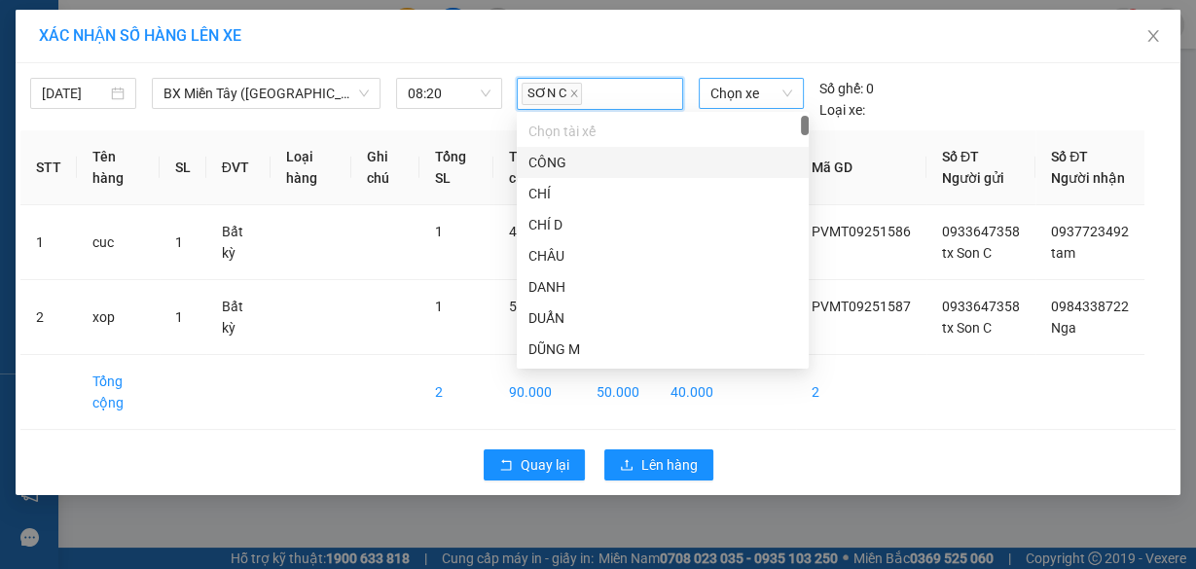
click at [765, 106] on span "Chọn xe" at bounding box center [751, 93] width 82 height 29
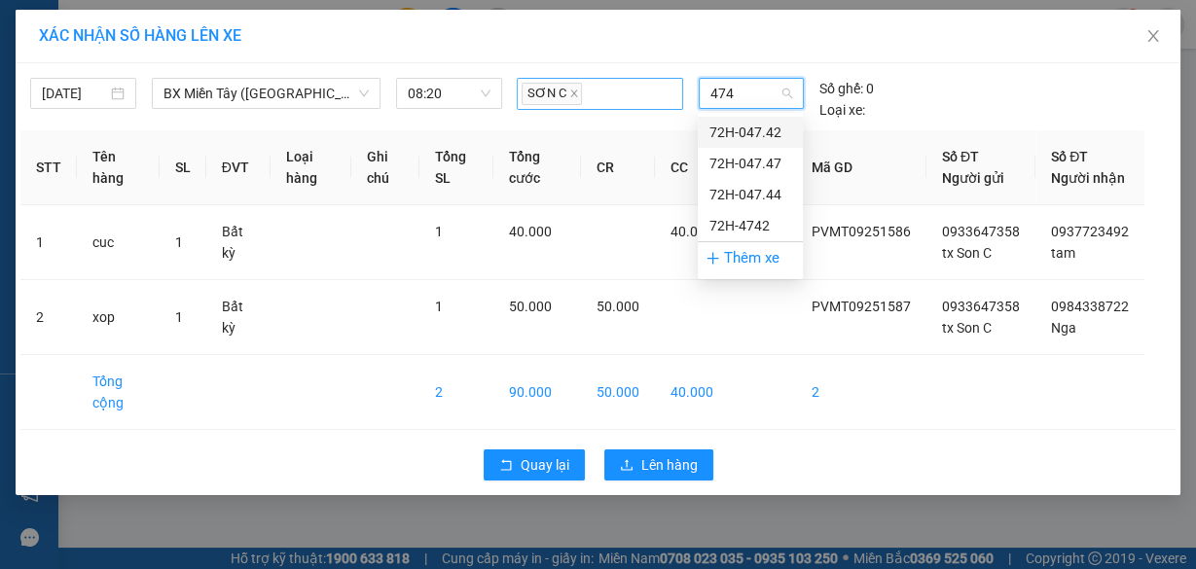
type input "4742"
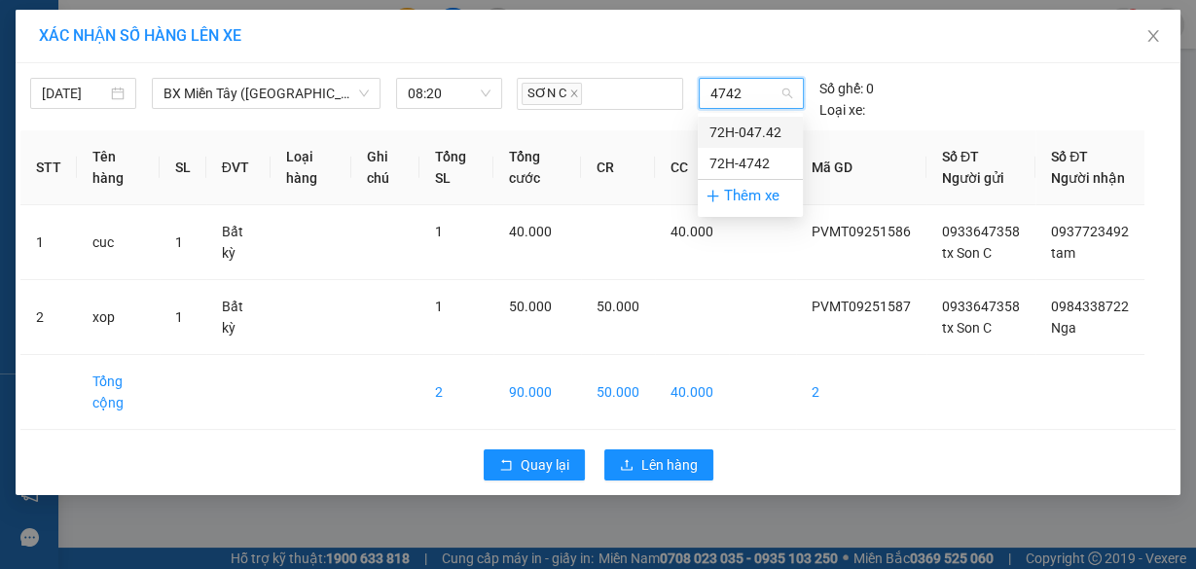
click at [733, 128] on div "72H-047.42" at bounding box center [750, 132] width 82 height 21
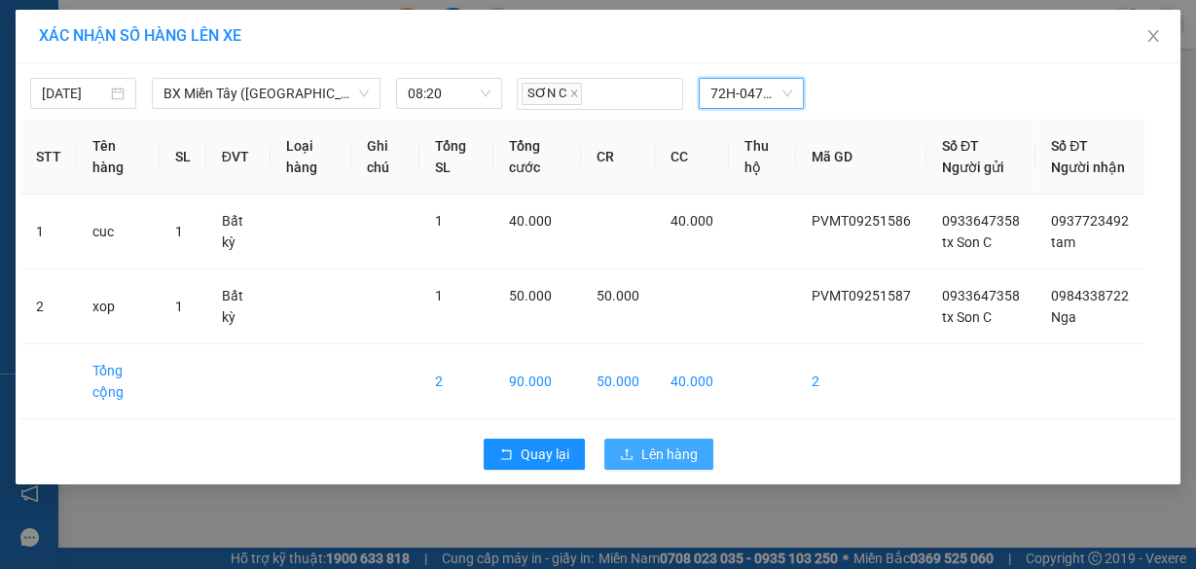
click at [676, 465] on span "Lên hàng" at bounding box center [669, 454] width 56 height 21
